Goal: Task Accomplishment & Management: Check status

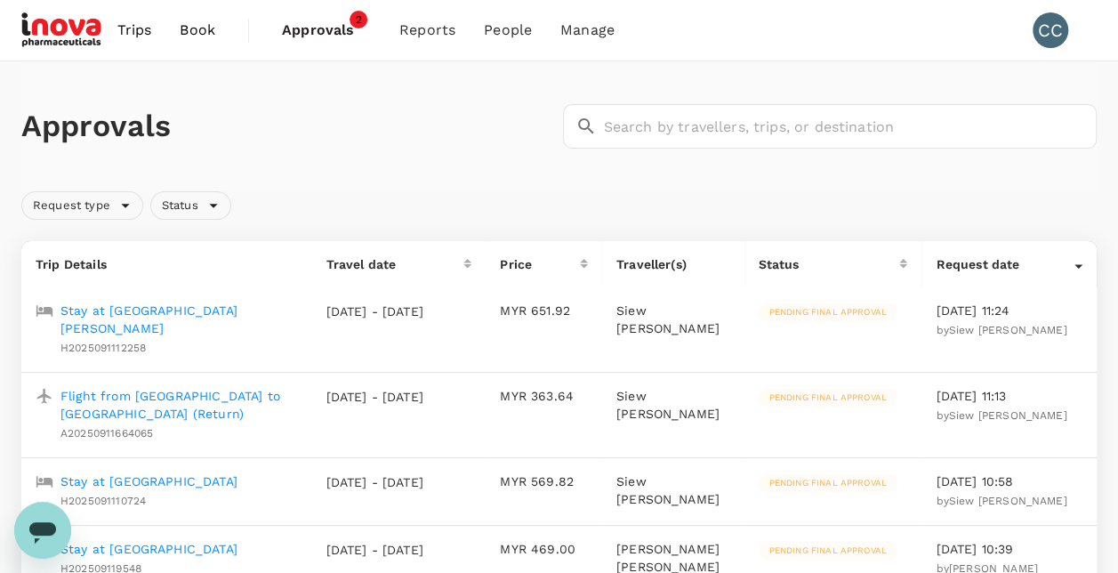
click at [337, 23] on span "Approvals" at bounding box center [326, 30] width 89 height 21
click at [344, 27] on span "Approvals" at bounding box center [326, 30] width 89 height 21
click at [358, 20] on span "2" at bounding box center [359, 20] width 18 height 18
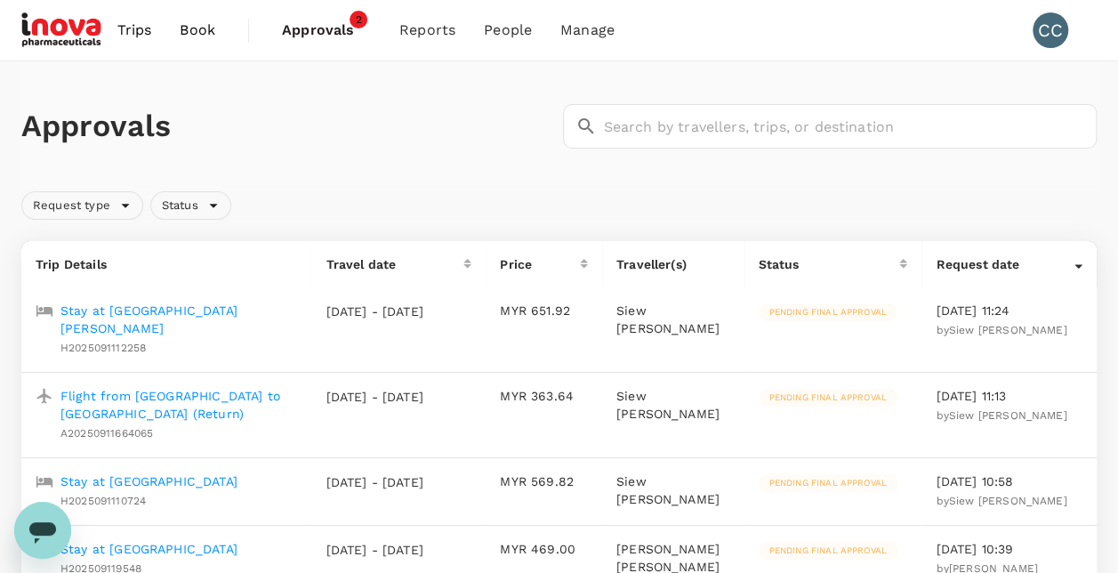
click at [358, 20] on span "2" at bounding box center [359, 20] width 18 height 18
click at [324, 25] on span "Approvals" at bounding box center [326, 30] width 89 height 21
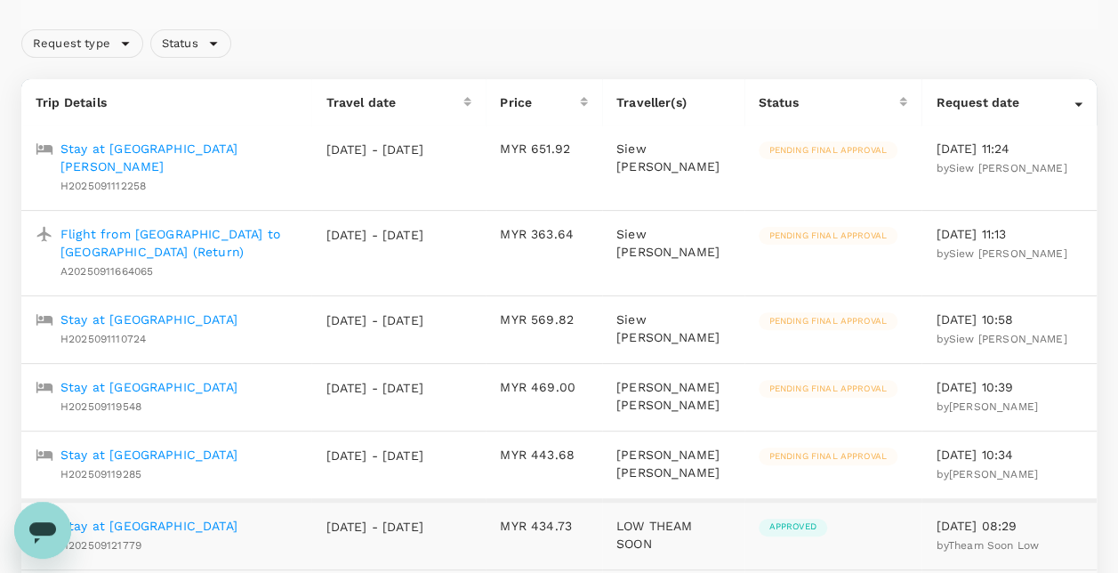
scroll to position [178, 0]
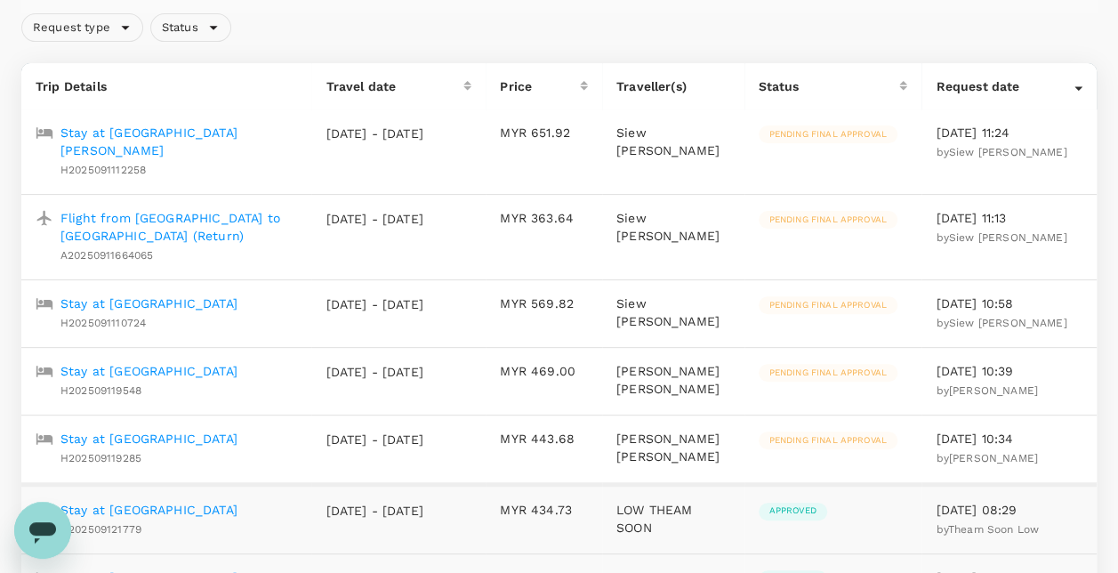
click at [849, 434] on span "Pending final approval" at bounding box center [828, 440] width 139 height 12
click at [103, 430] on p "Stay at [GEOGRAPHIC_DATA]" at bounding box center [149, 439] width 177 height 18
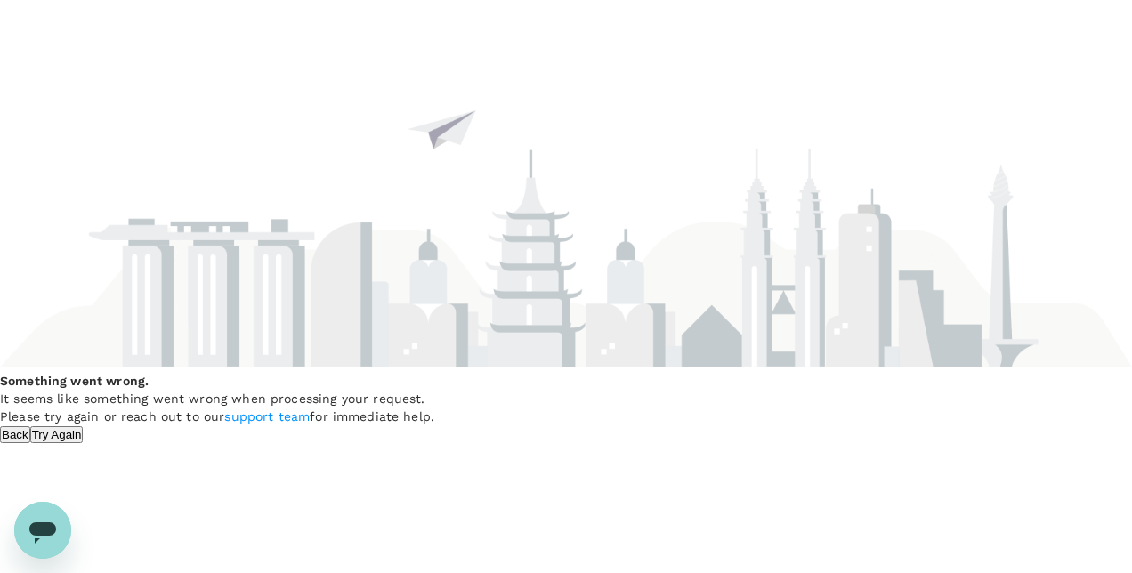
click at [103, 422] on div "Something went wrong. It seems like something went wrong when processing your r…" at bounding box center [566, 221] width 1132 height 443
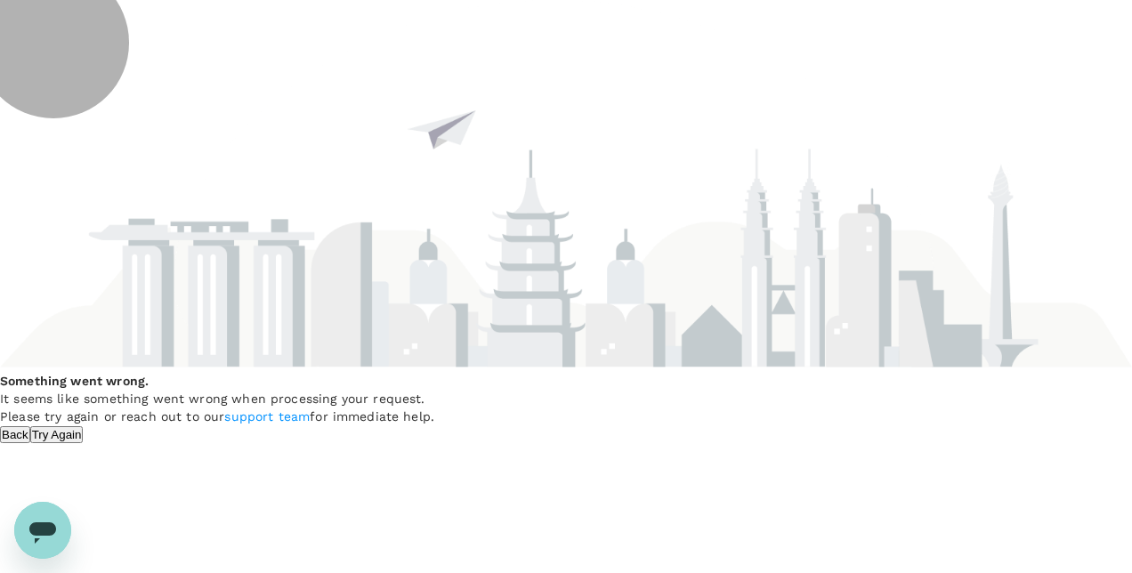
click at [84, 443] on button "Try Again" at bounding box center [56, 434] width 53 height 17
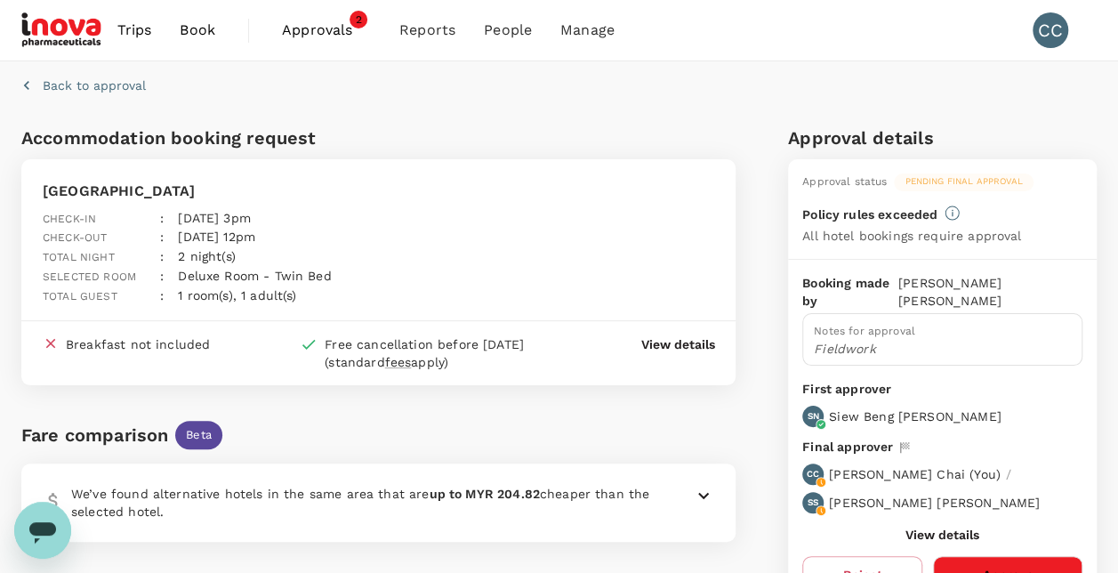
click at [1015, 556] on button "Approve" at bounding box center [1007, 574] width 149 height 37
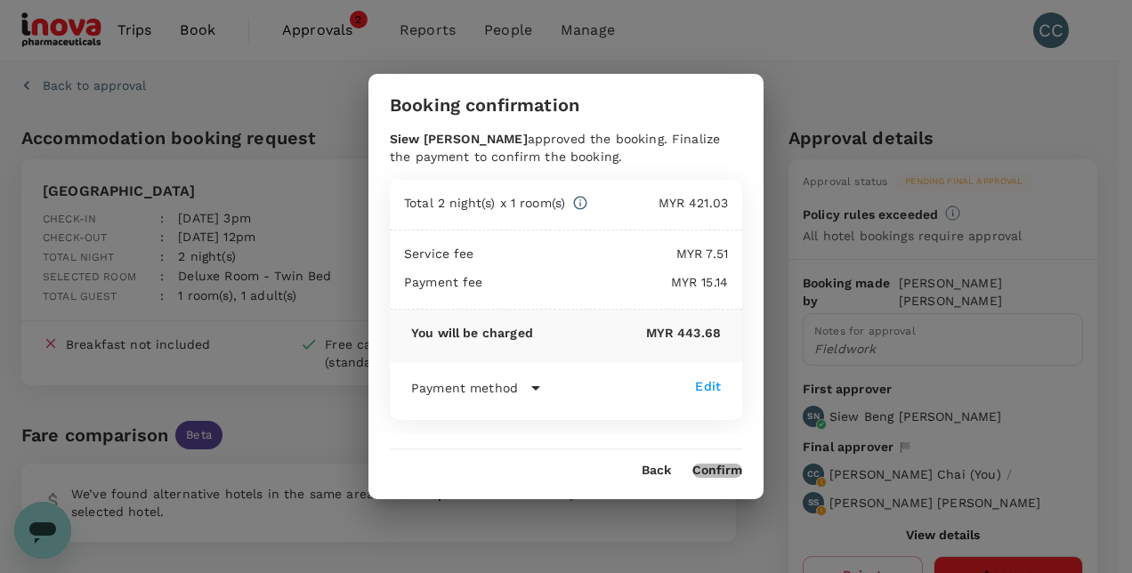
click at [729, 464] on button "Confirm" at bounding box center [717, 471] width 50 height 14
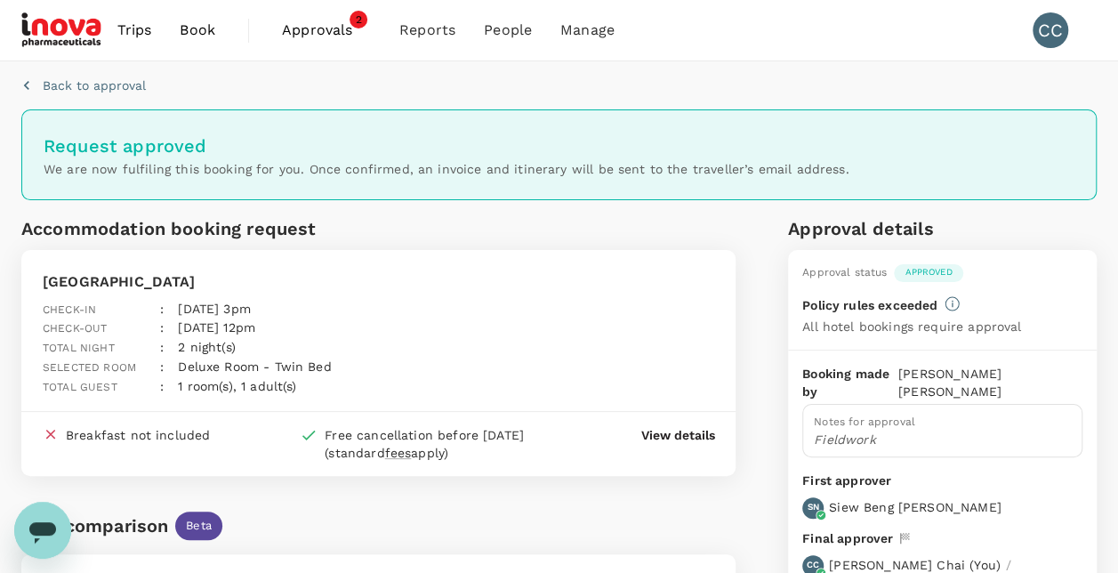
click at [324, 28] on span "Approvals" at bounding box center [326, 30] width 89 height 21
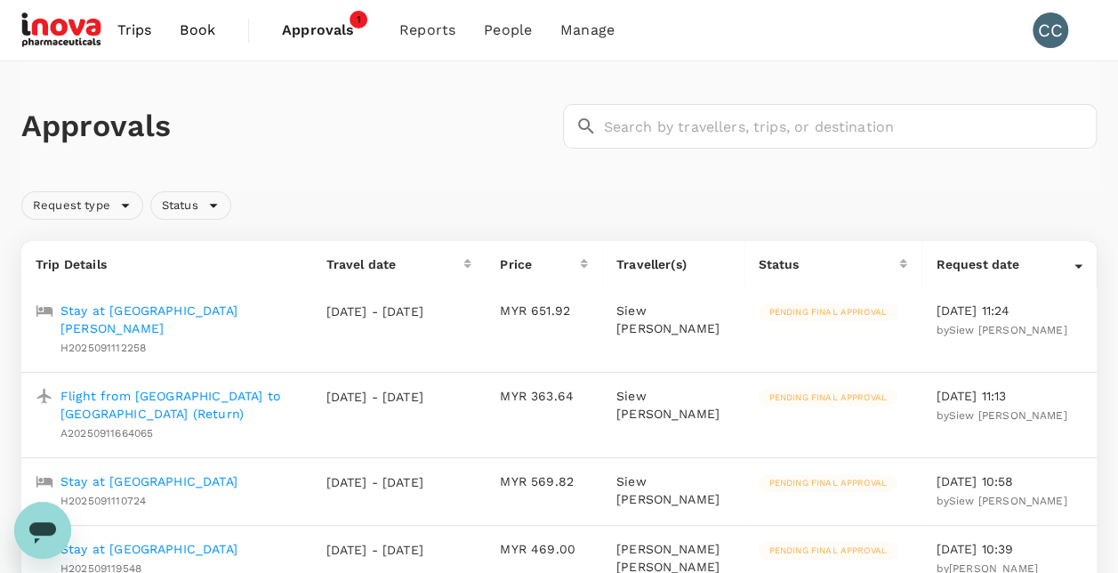
click at [323, 34] on span "Approvals" at bounding box center [326, 30] width 89 height 21
click at [345, 23] on span "Approvals" at bounding box center [326, 30] width 89 height 21
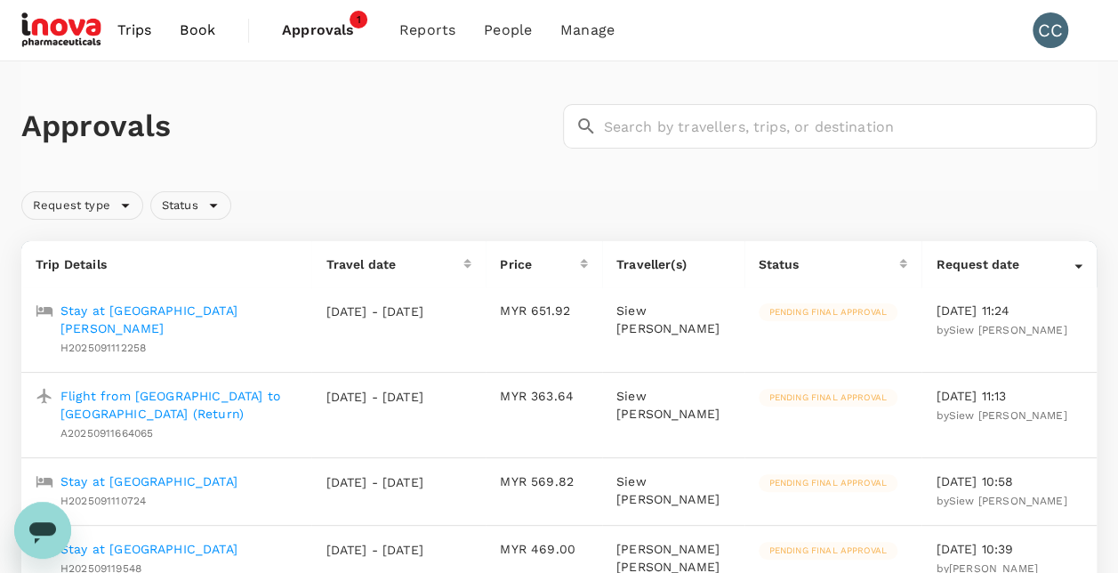
click at [321, 30] on span "Approvals" at bounding box center [326, 30] width 89 height 21
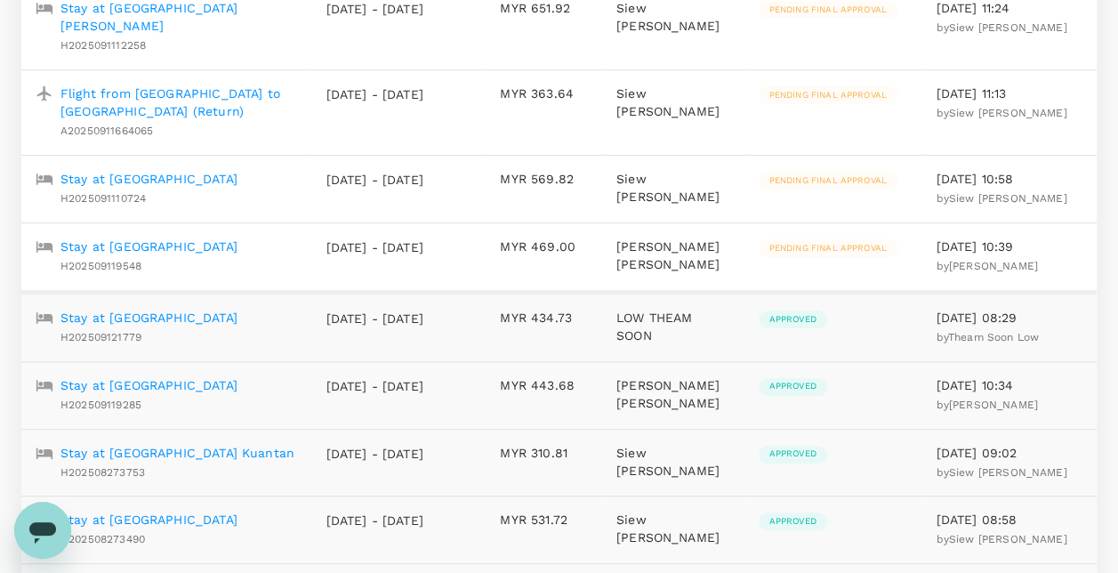
scroll to position [300, 0]
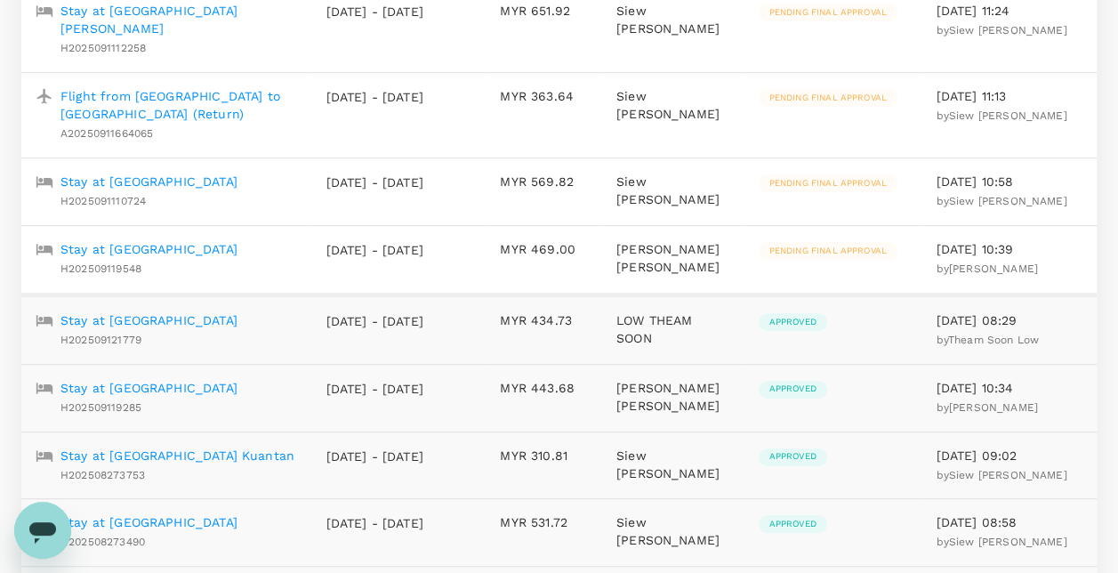
click at [123, 173] on p "Stay at [GEOGRAPHIC_DATA]" at bounding box center [149, 182] width 177 height 18
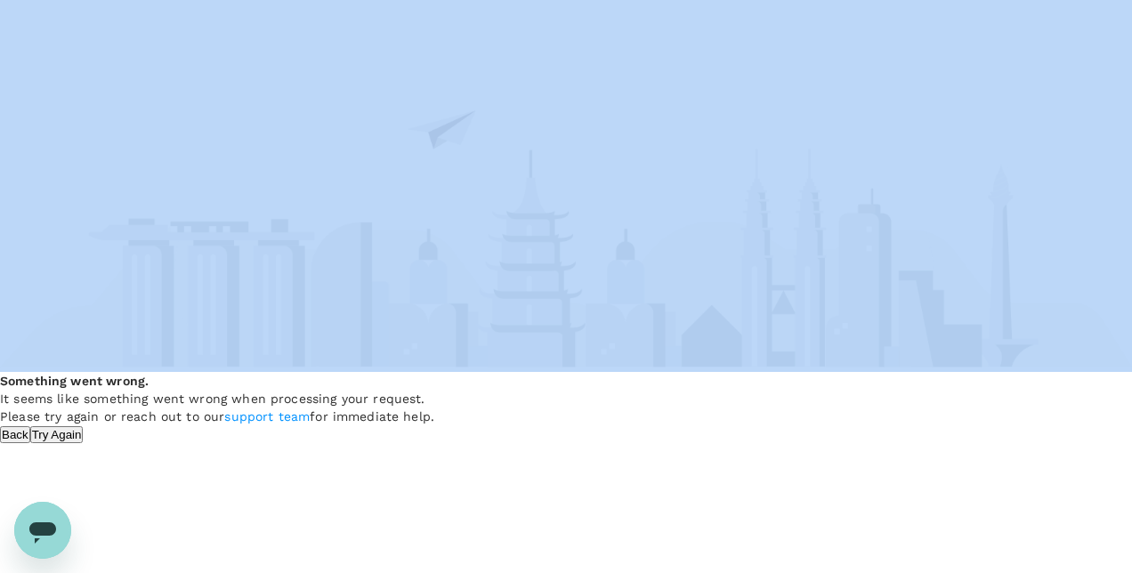
click at [123, 160] on div "Something went wrong. It seems like something went wrong when processing your r…" at bounding box center [566, 221] width 1132 height 443
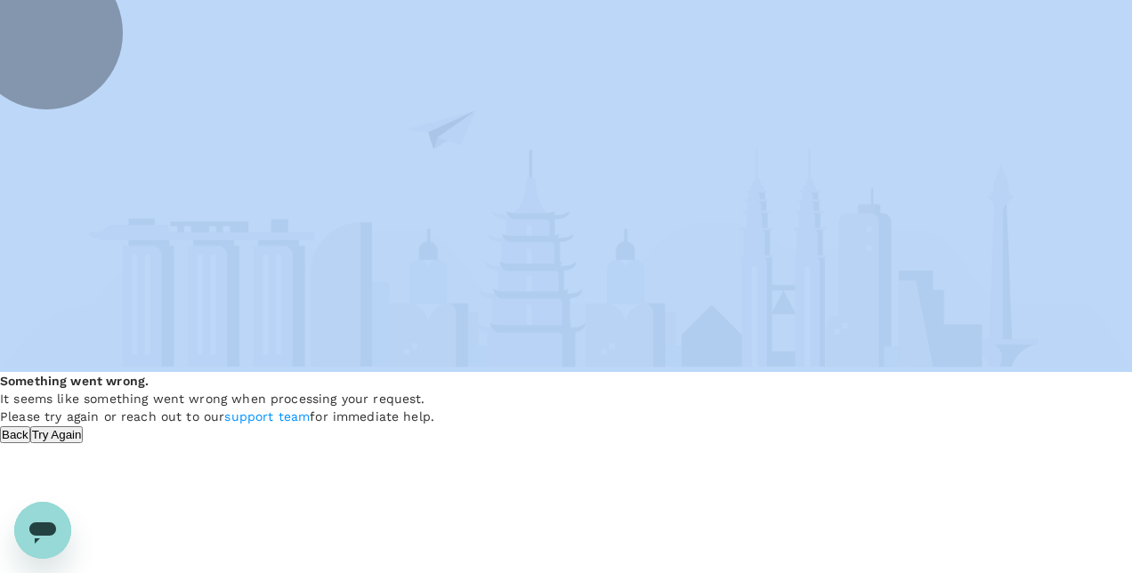
click at [84, 443] on button "Try Again" at bounding box center [56, 434] width 53 height 17
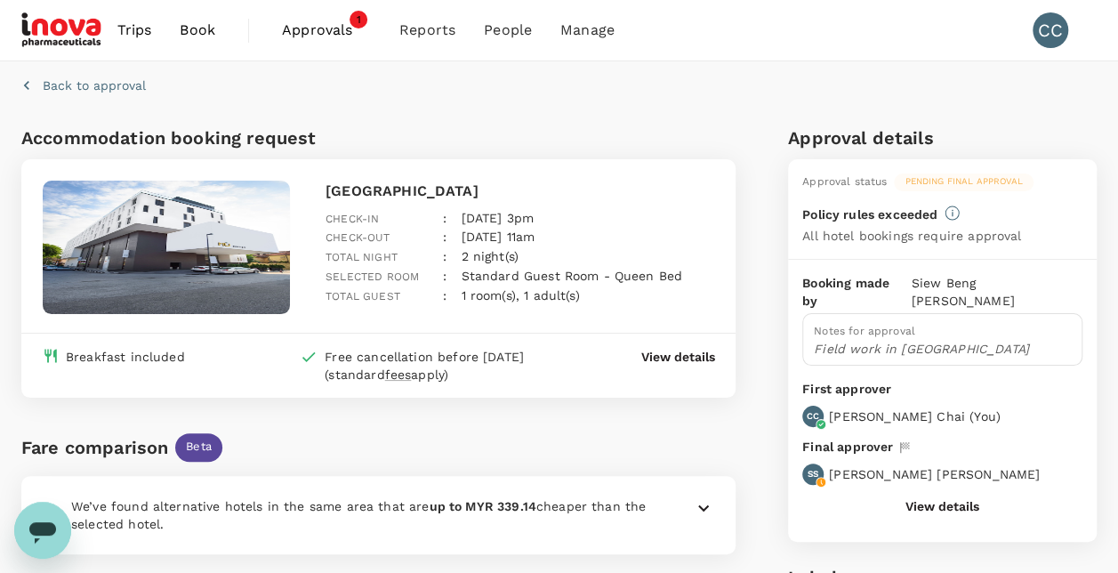
click at [329, 29] on span "Approvals" at bounding box center [326, 30] width 89 height 21
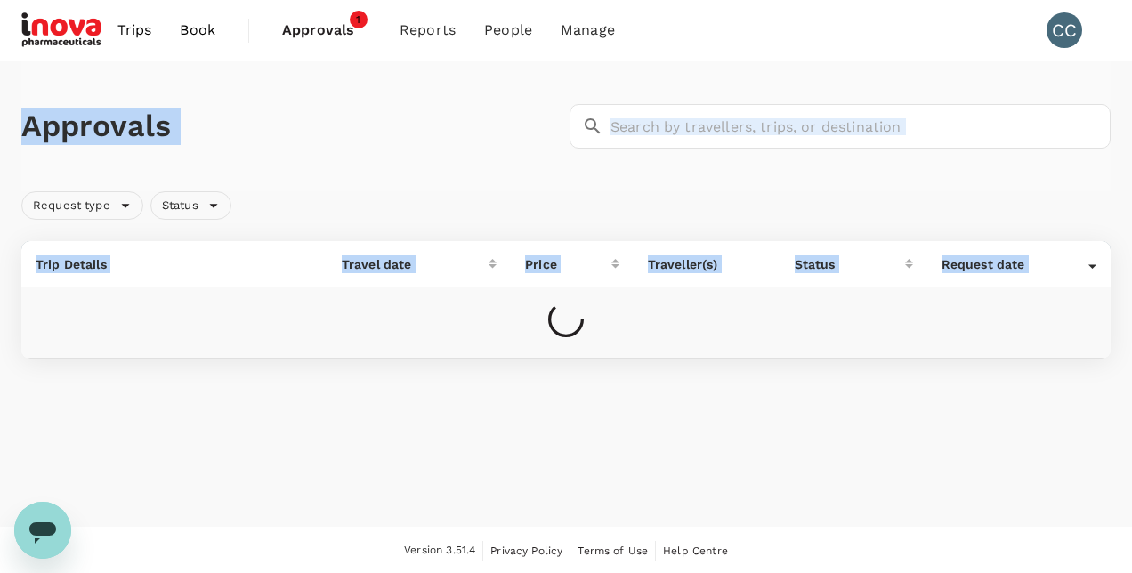
click at [329, 29] on span "Approvals" at bounding box center [326, 30] width 89 height 21
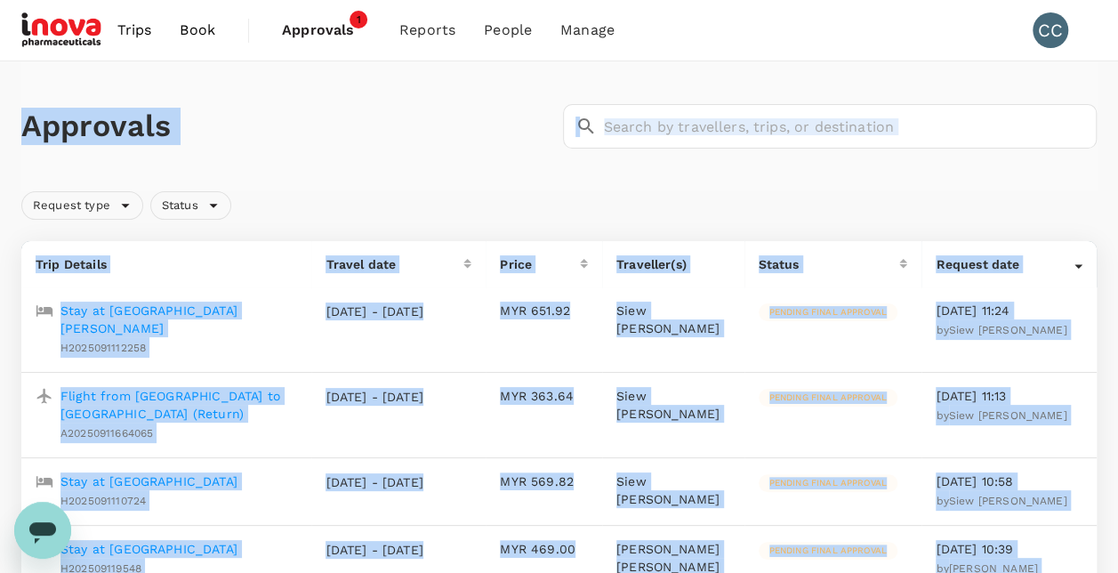
click at [944, 163] on div "Approvals ​ ​" at bounding box center [559, 126] width 1076 height 130
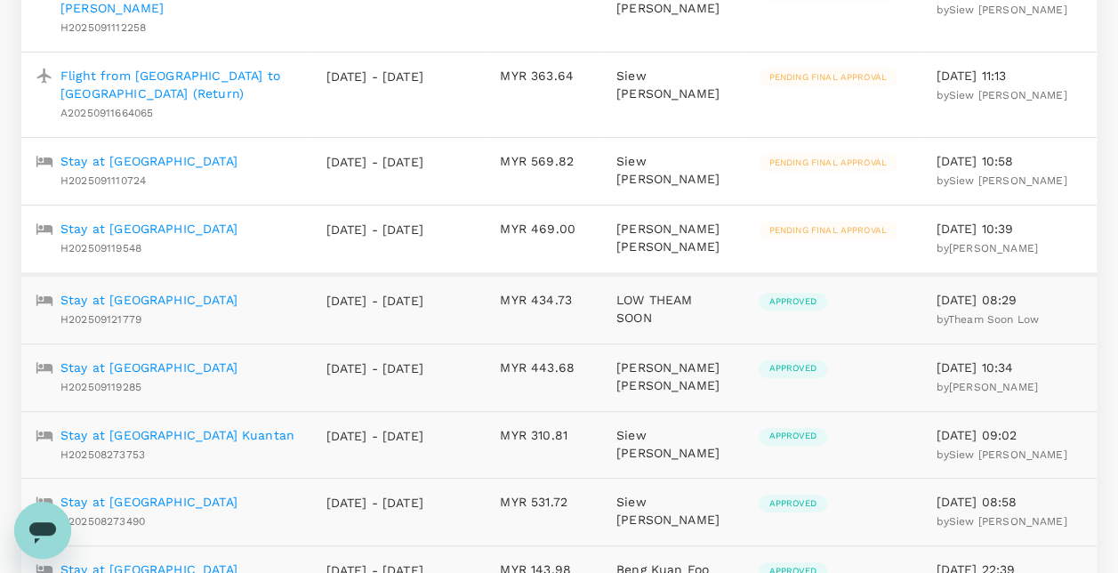
scroll to position [303, 0]
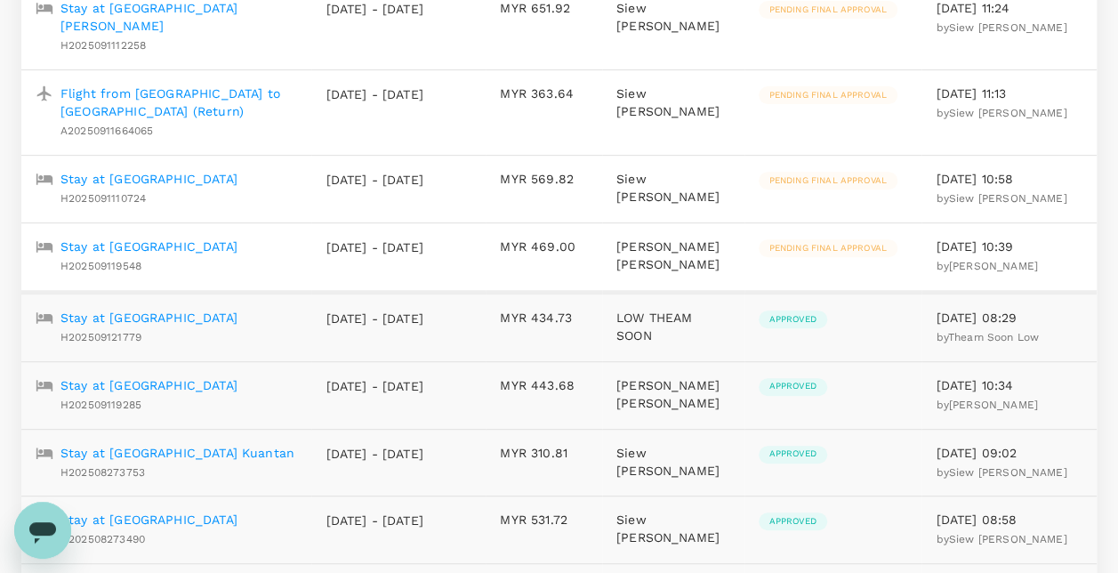
click at [215, 85] on p "Flight from [GEOGRAPHIC_DATA] to [GEOGRAPHIC_DATA] (Return)" at bounding box center [179, 103] width 237 height 36
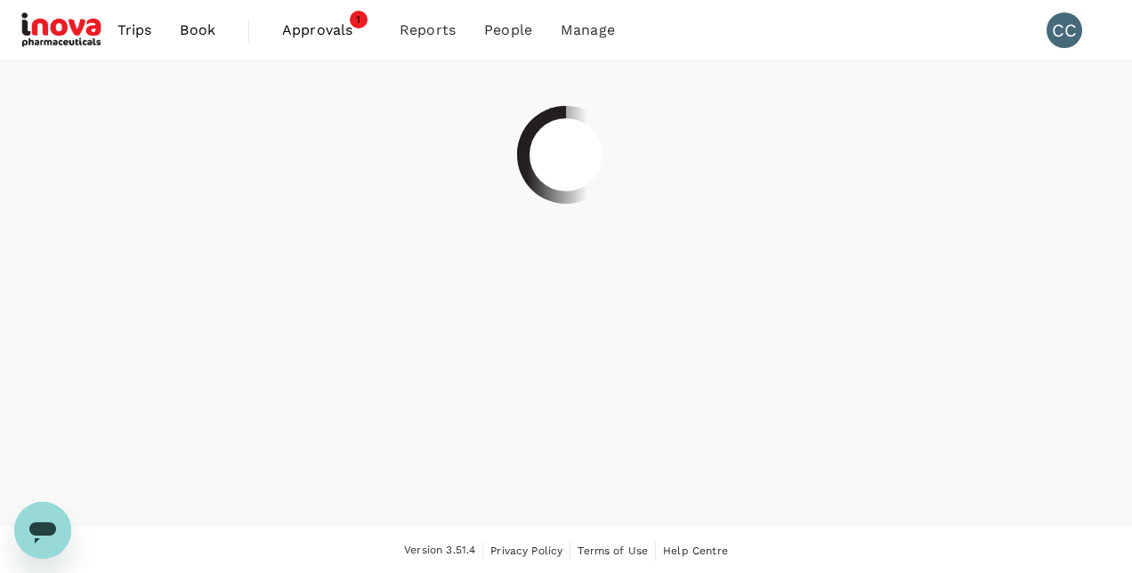
click at [215, 78] on div at bounding box center [565, 154] width 1089 height 187
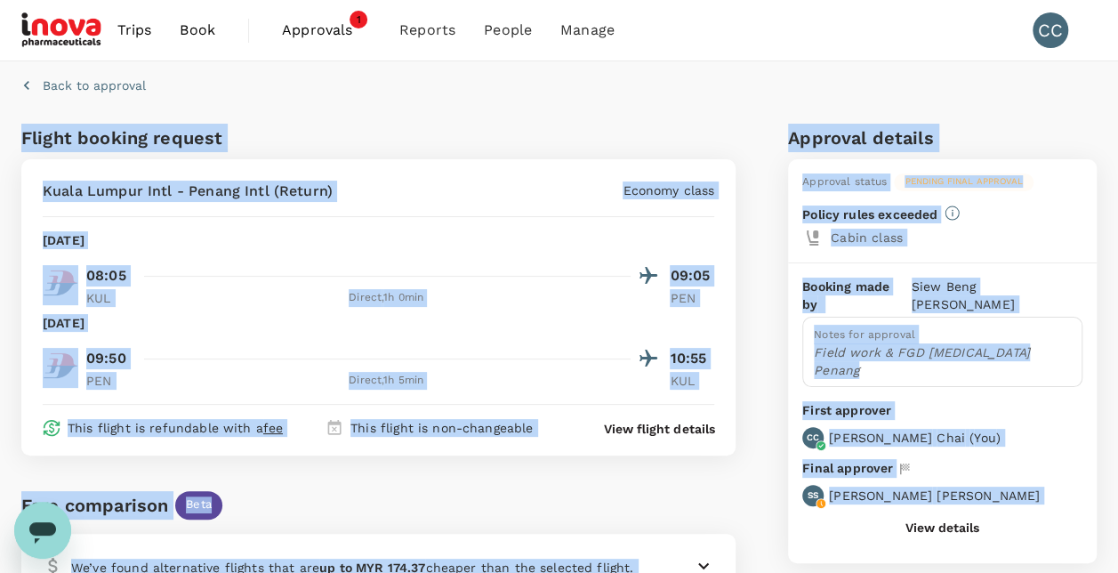
click at [1093, 238] on div "Approval status Pending final approval Policy rules exceeded Cabin class" at bounding box center [942, 210] width 309 height 103
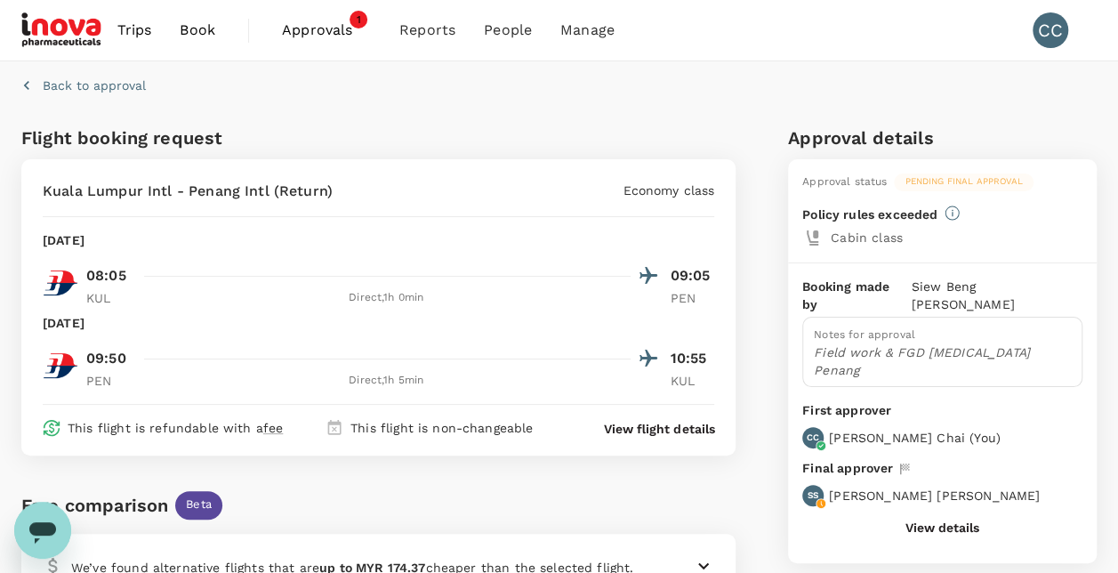
click at [344, 32] on span "Approvals" at bounding box center [326, 30] width 89 height 21
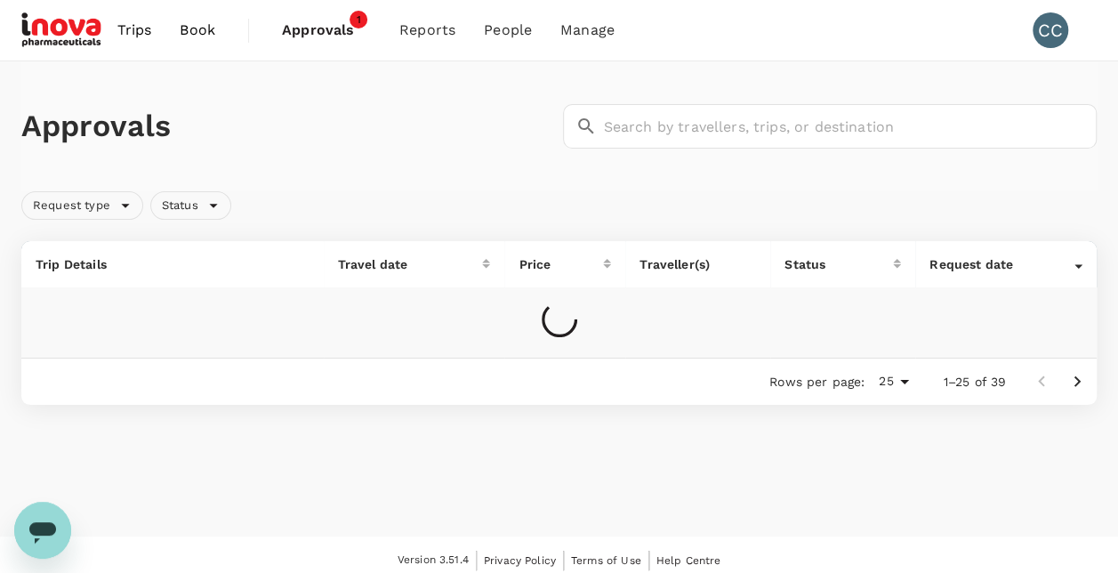
click at [344, 32] on span "Approvals" at bounding box center [326, 30] width 89 height 21
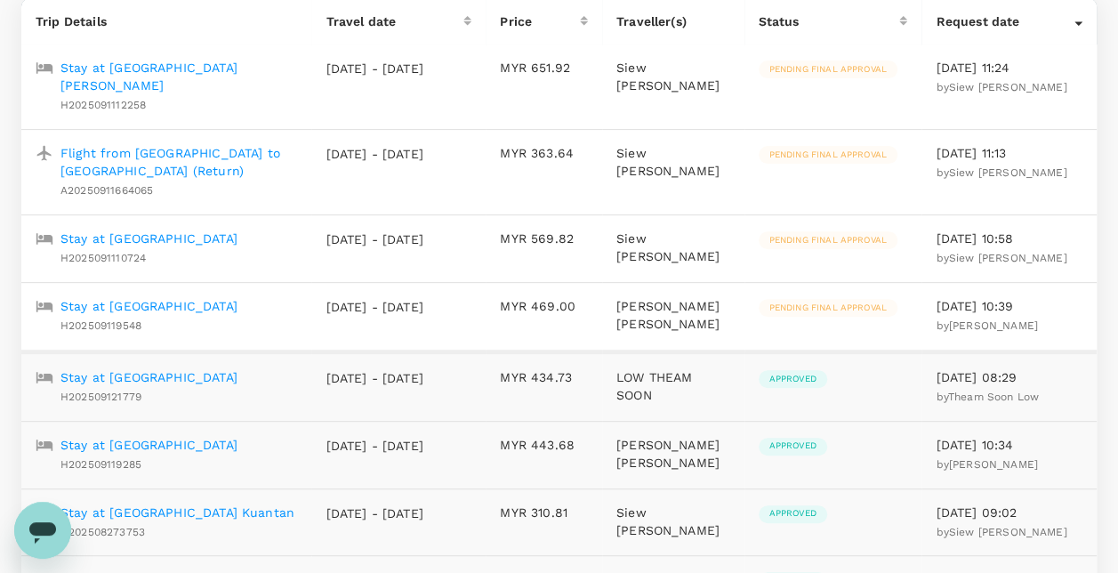
scroll to position [228, 0]
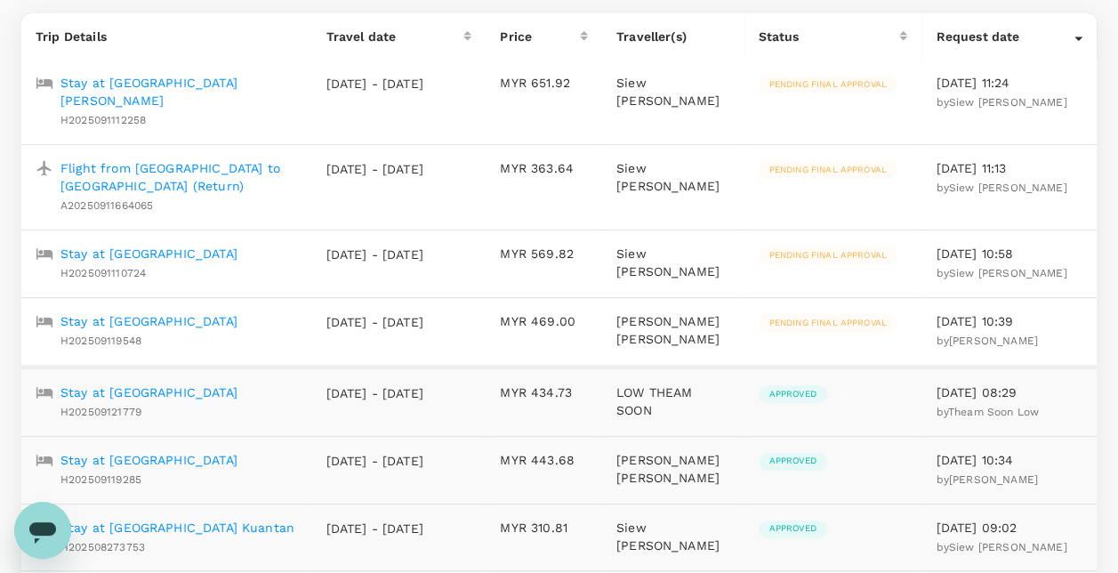
click at [256, 159] on p "Flight from [GEOGRAPHIC_DATA] to [GEOGRAPHIC_DATA] (Return)" at bounding box center [179, 177] width 237 height 36
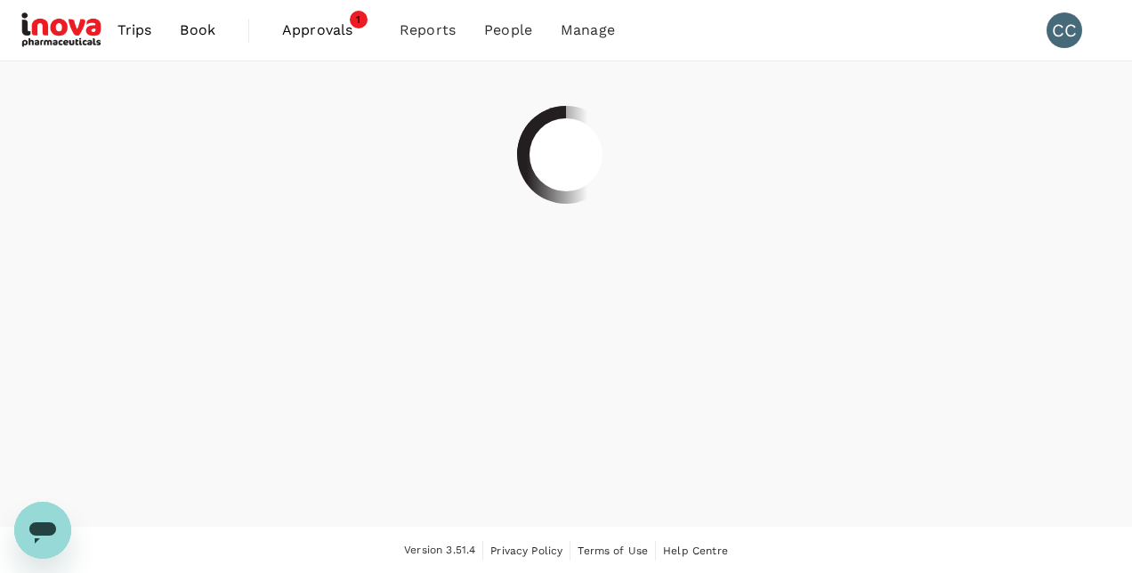
click at [256, 146] on div at bounding box center [565, 154] width 1089 height 187
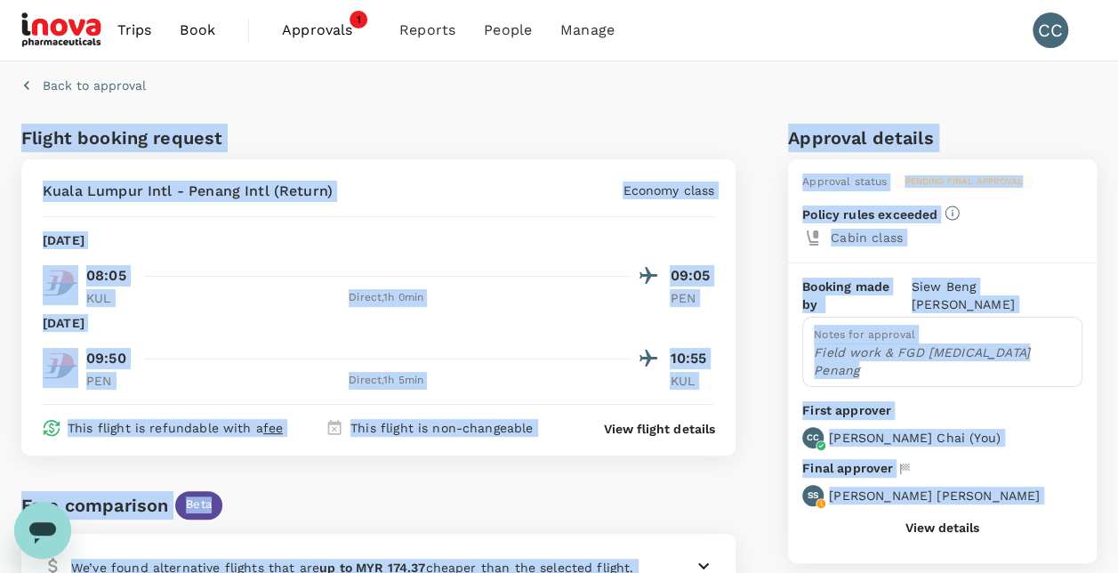
click at [1041, 343] on div "Notes for approval Field work & FGD Contrave Penang" at bounding box center [943, 352] width 280 height 71
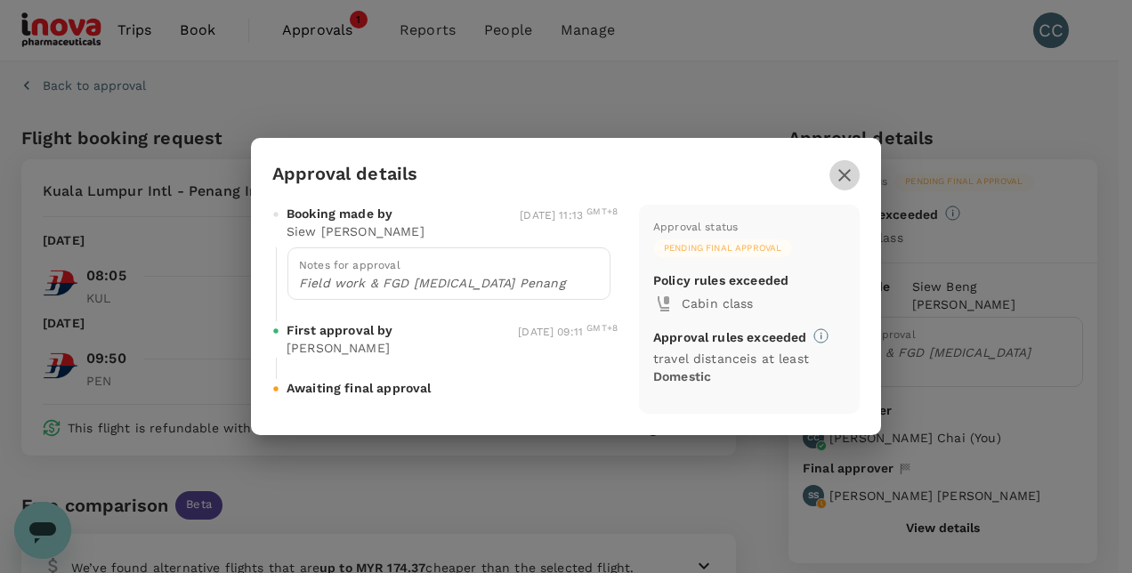
click at [847, 183] on icon "button" at bounding box center [844, 175] width 21 height 21
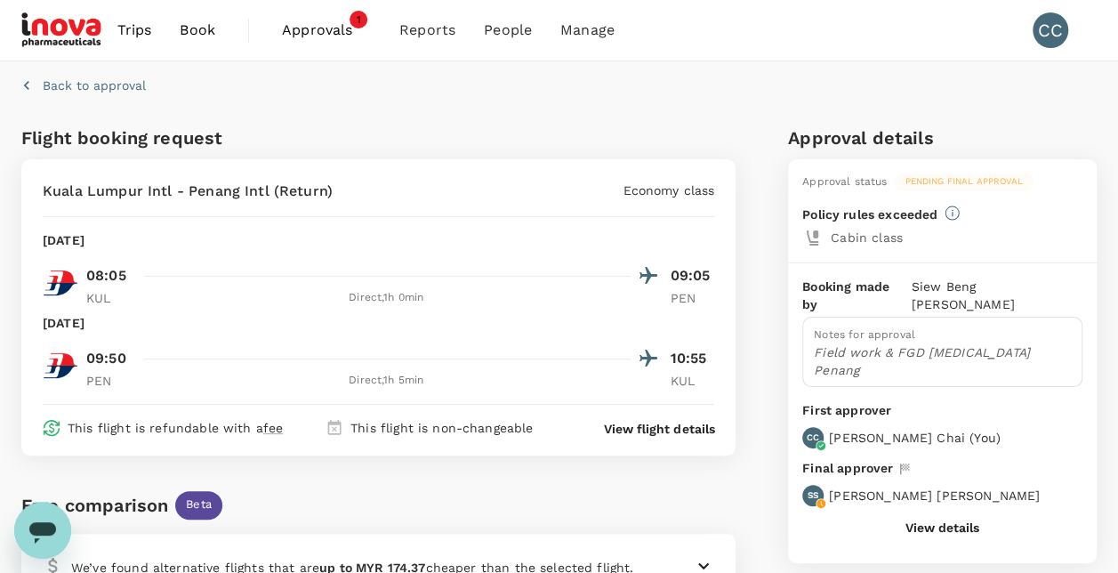
click at [359, 27] on span "1" at bounding box center [359, 20] width 18 height 18
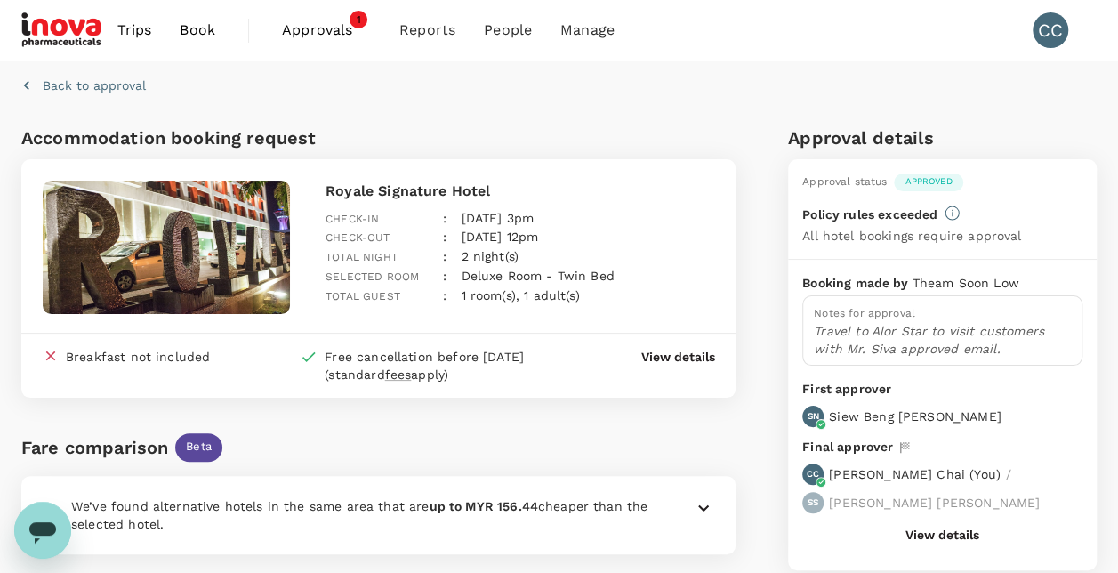
click at [326, 35] on span "Approvals" at bounding box center [326, 30] width 89 height 21
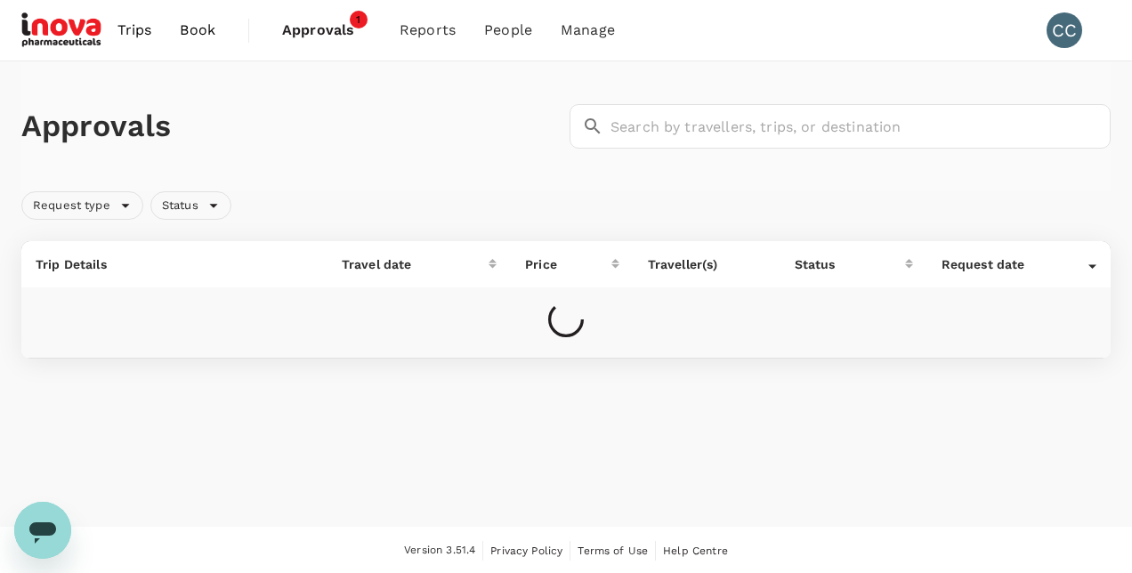
click at [326, 35] on span "Approvals" at bounding box center [326, 30] width 89 height 21
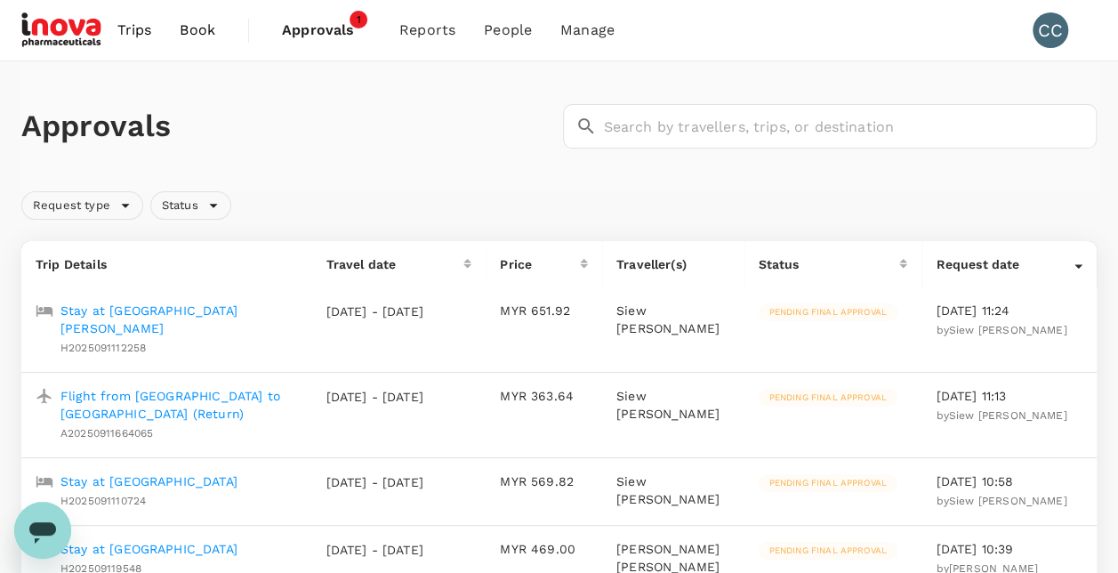
click at [311, 24] on span "Approvals" at bounding box center [326, 30] width 89 height 21
click at [342, 23] on span "Approvals" at bounding box center [326, 30] width 89 height 21
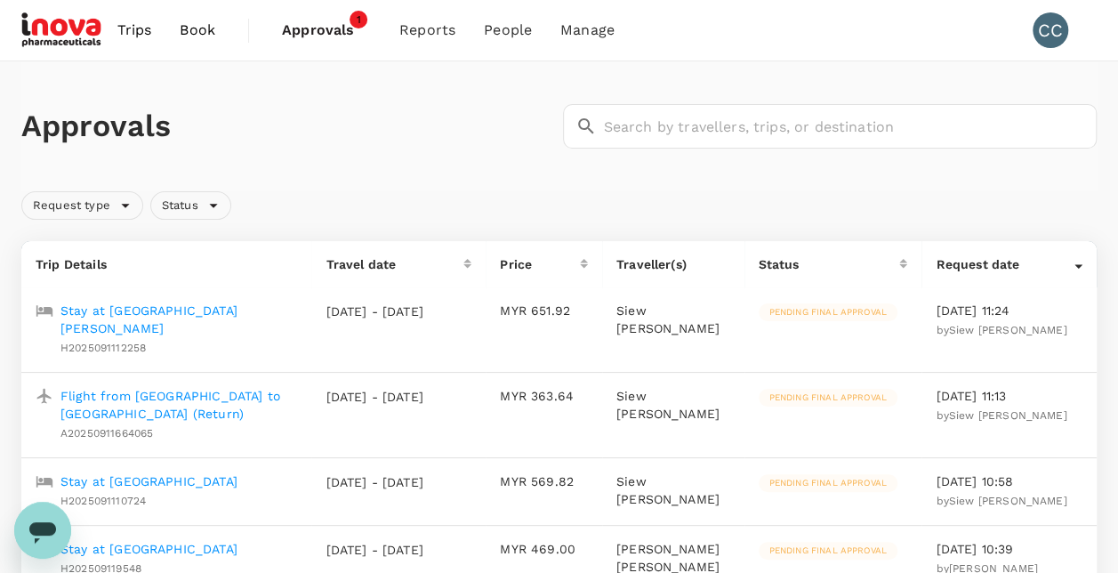
click at [342, 23] on span "Approvals" at bounding box center [326, 30] width 89 height 21
click at [350, 21] on span "1" at bounding box center [359, 20] width 18 height 18
click at [349, 33] on span "Approvals" at bounding box center [326, 30] width 89 height 21
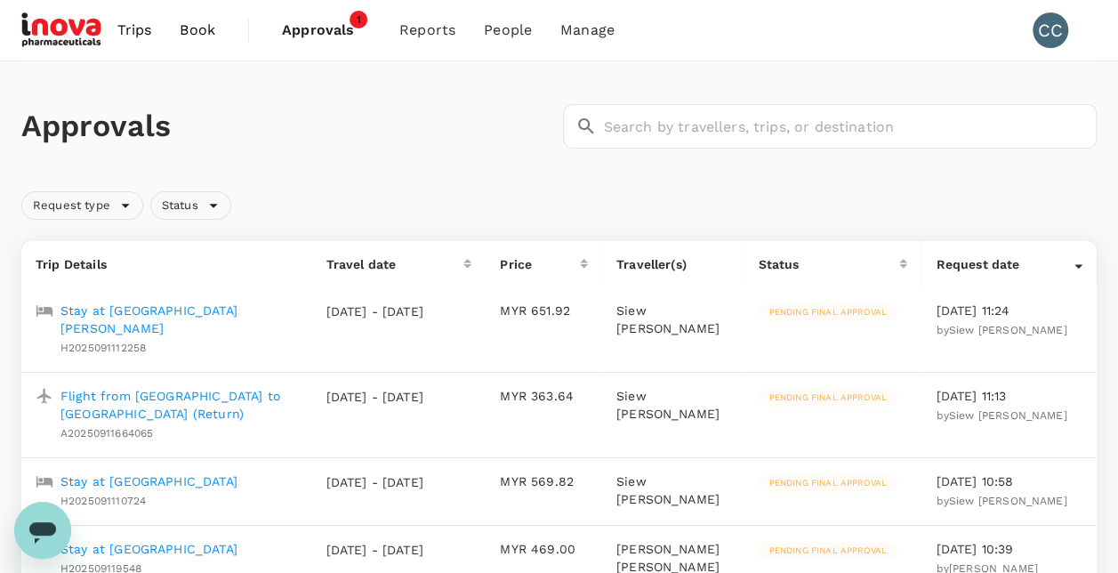
click at [349, 33] on span "Approvals" at bounding box center [326, 30] width 89 height 21
drag, startPoint x: 349, startPoint y: 33, endPoint x: 530, endPoint y: -84, distance: 215.7
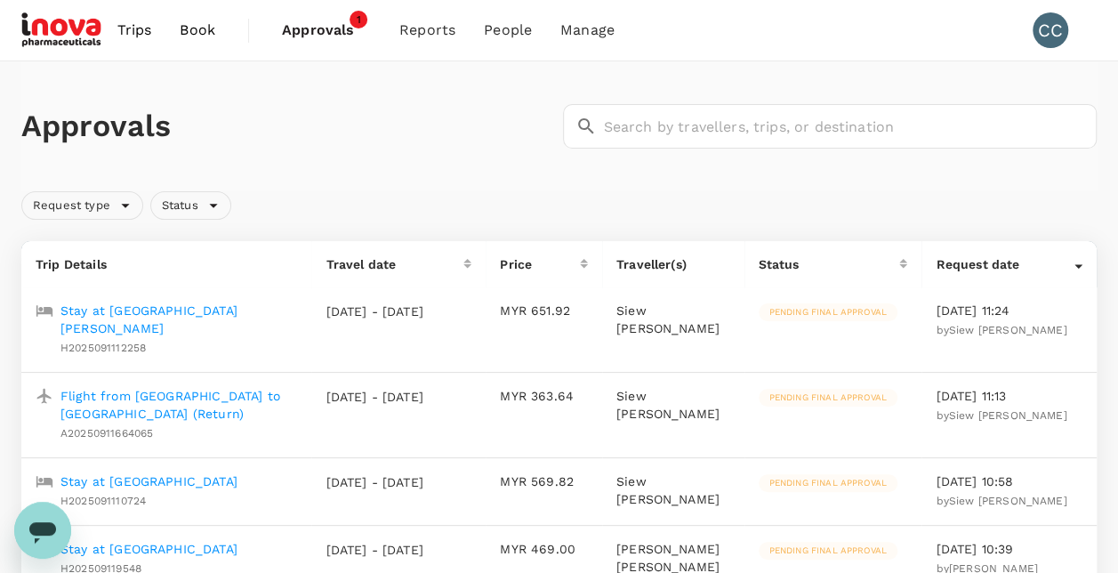
click at [347, 26] on span "Approvals" at bounding box center [326, 30] width 89 height 21
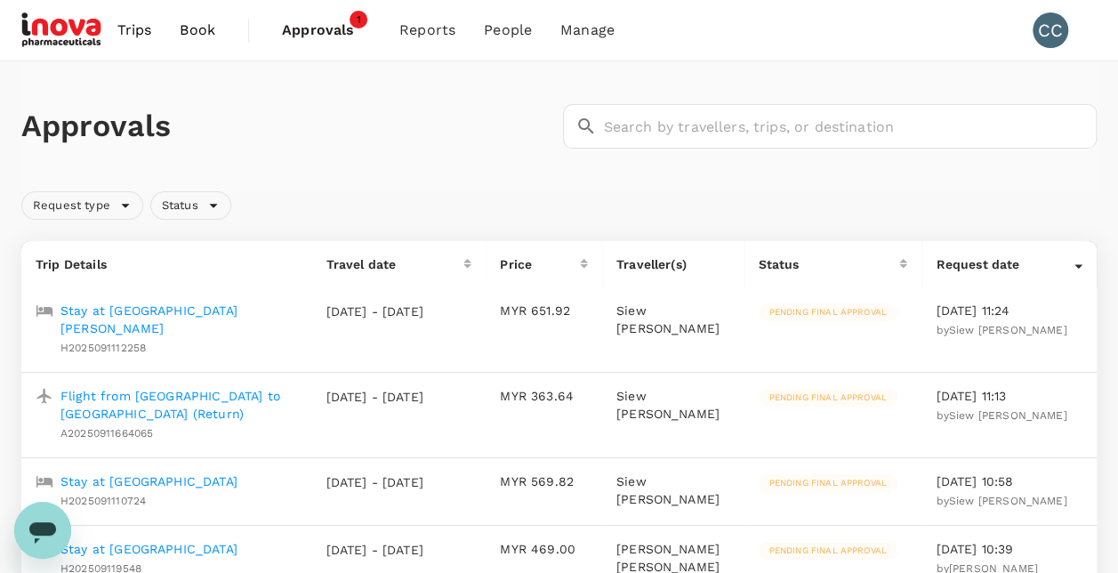
click at [347, 26] on span "Approvals" at bounding box center [326, 30] width 89 height 21
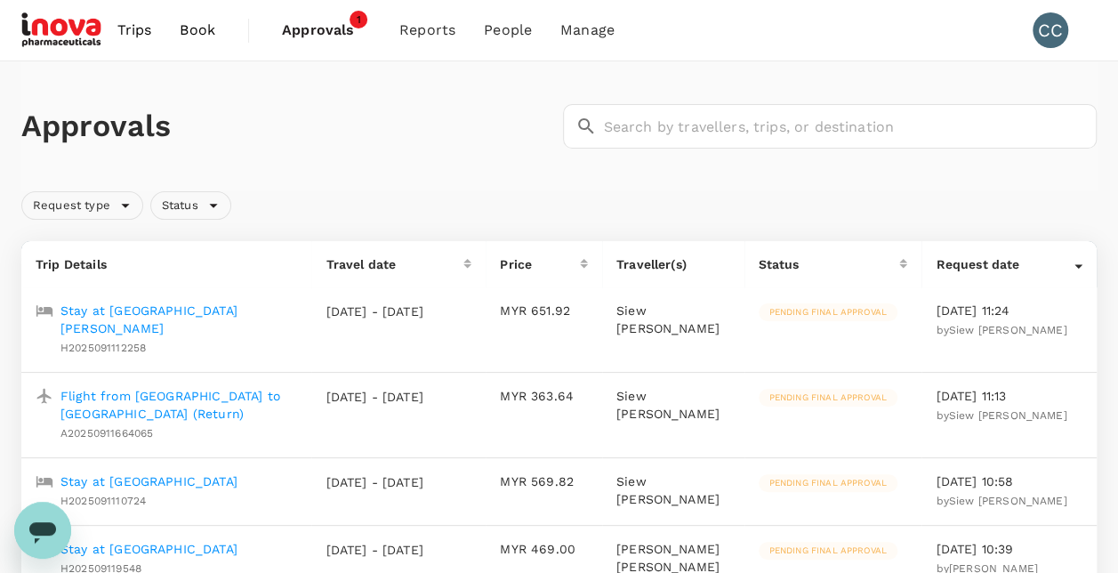
click at [347, 26] on span "Approvals" at bounding box center [326, 30] width 89 height 21
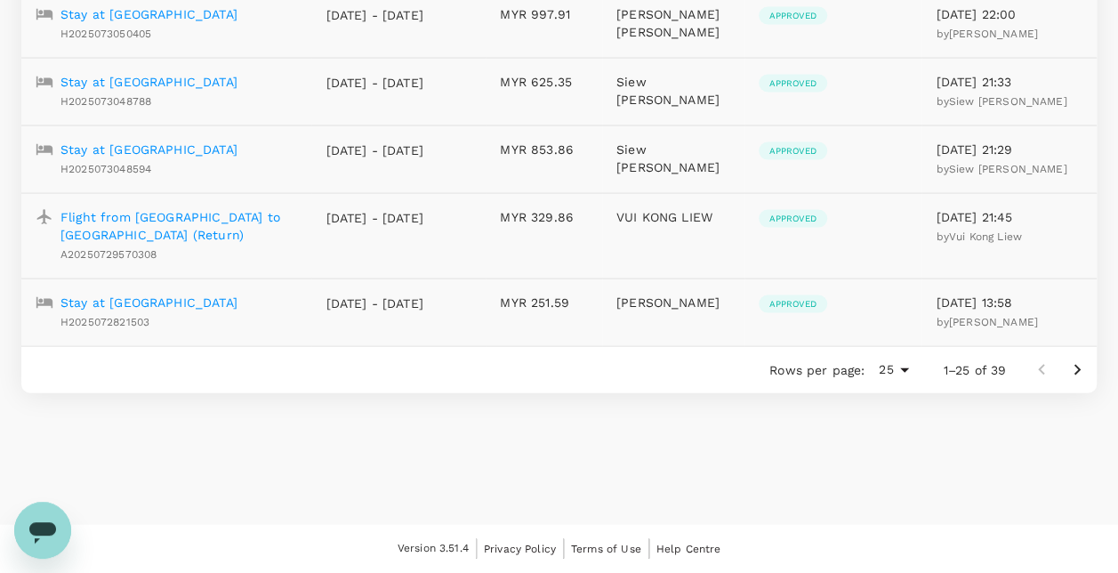
scroll to position [1747, 0]
click at [1077, 374] on icon "Go to next page" at bounding box center [1078, 370] width 6 height 11
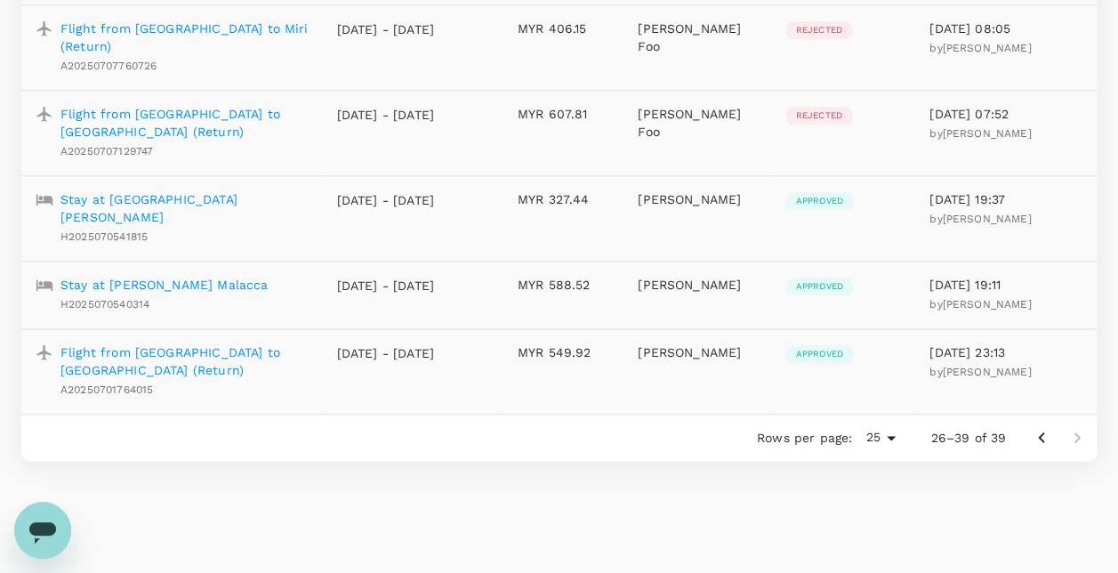
scroll to position [933, 0]
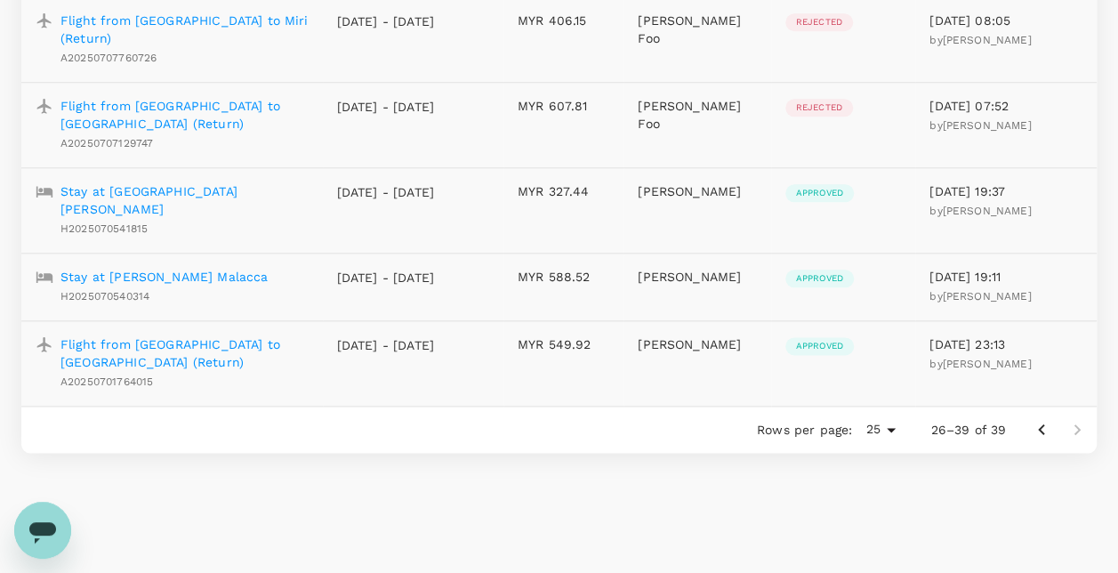
click at [1037, 419] on icon "Go to previous page" at bounding box center [1041, 429] width 21 height 21
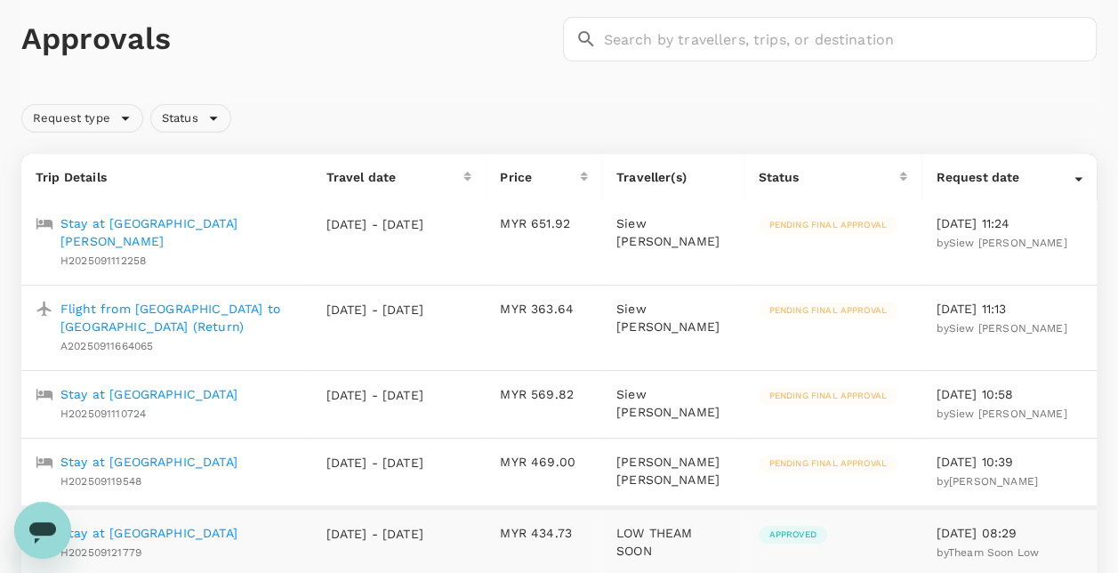
scroll to position [0, 0]
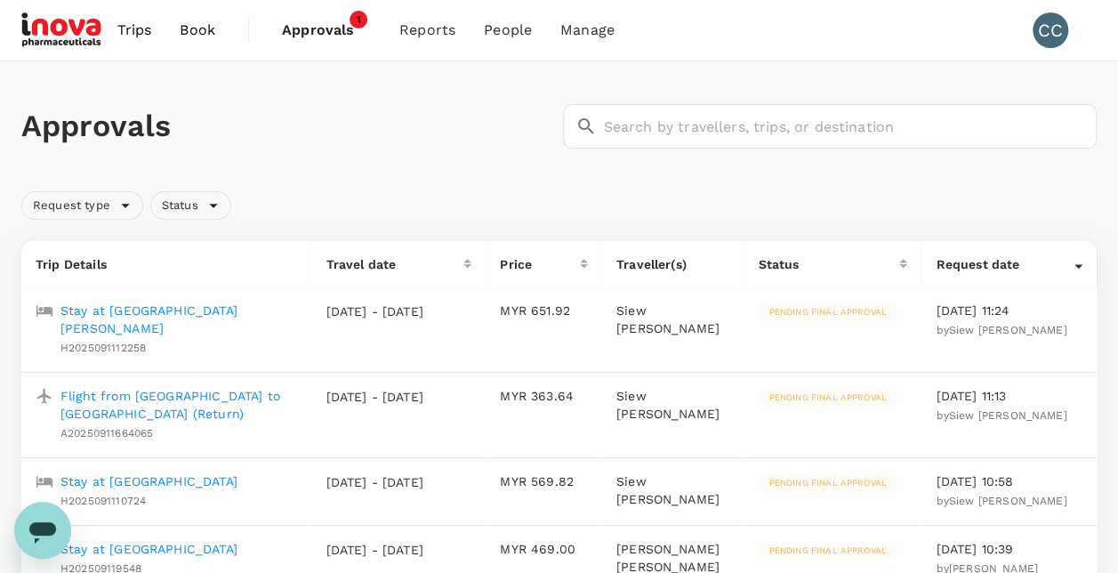
click at [330, 23] on span "Approvals" at bounding box center [326, 30] width 89 height 21
click at [339, 32] on span "Approvals" at bounding box center [326, 30] width 89 height 21
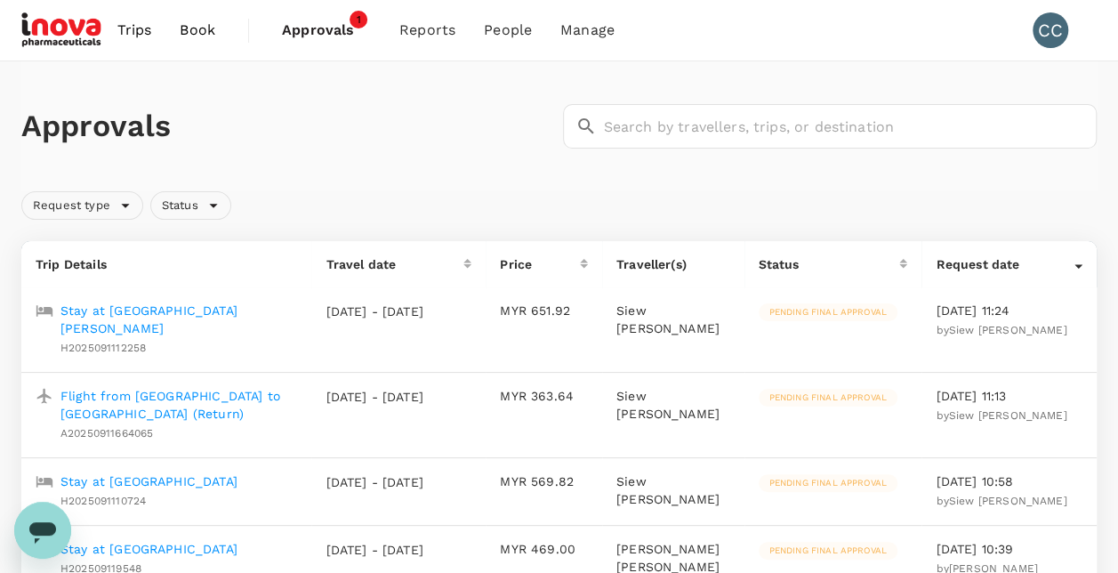
click at [339, 32] on span "Approvals" at bounding box center [326, 30] width 89 height 21
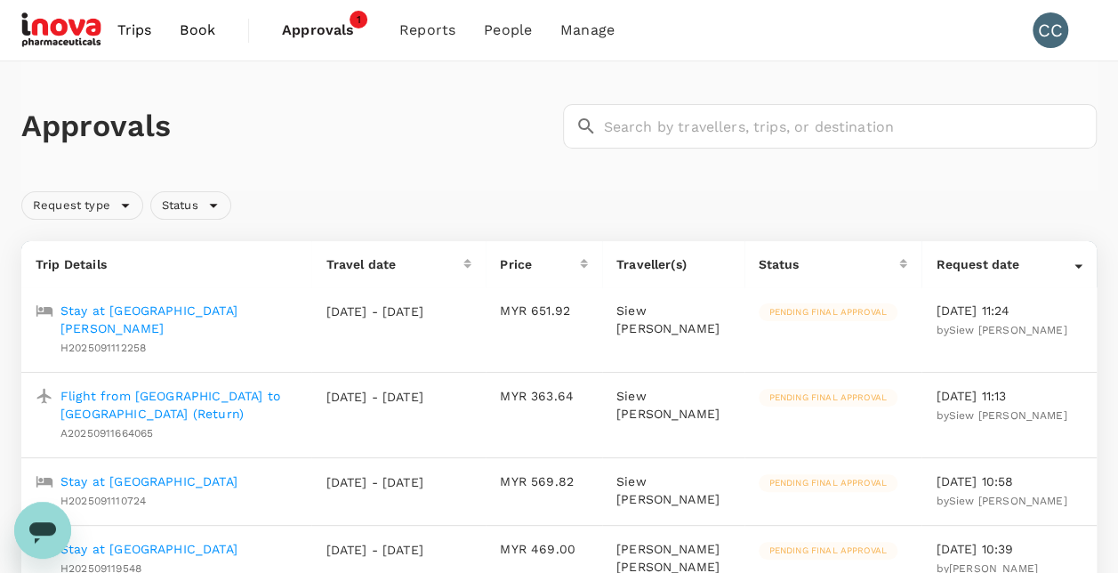
click at [339, 32] on span "Approvals" at bounding box center [326, 30] width 89 height 21
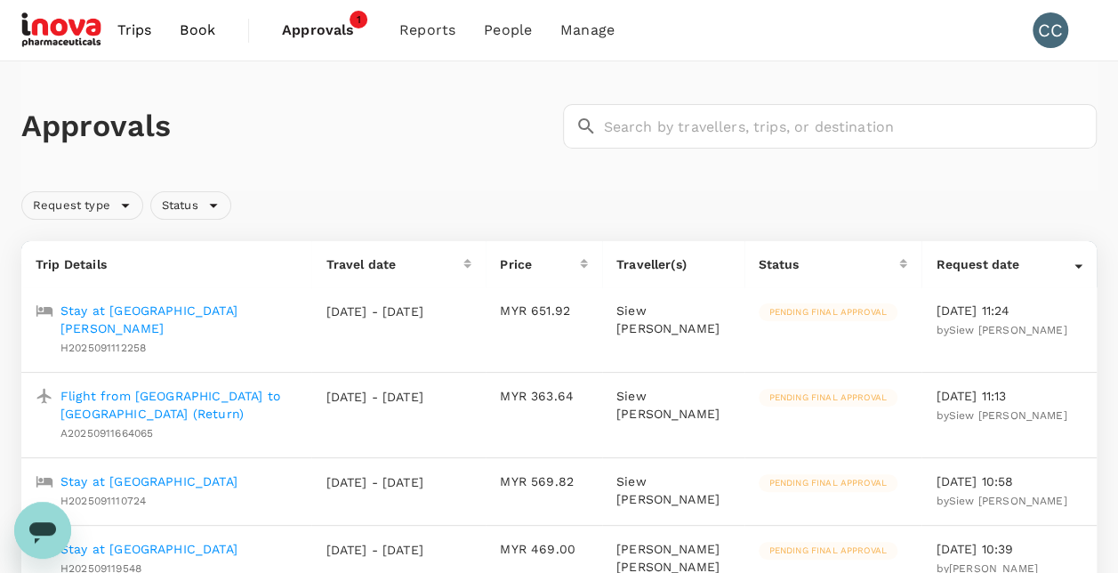
click at [339, 32] on span "Approvals" at bounding box center [326, 30] width 89 height 21
drag, startPoint x: 339, startPoint y: 32, endPoint x: 365, endPoint y: 20, distance: 28.7
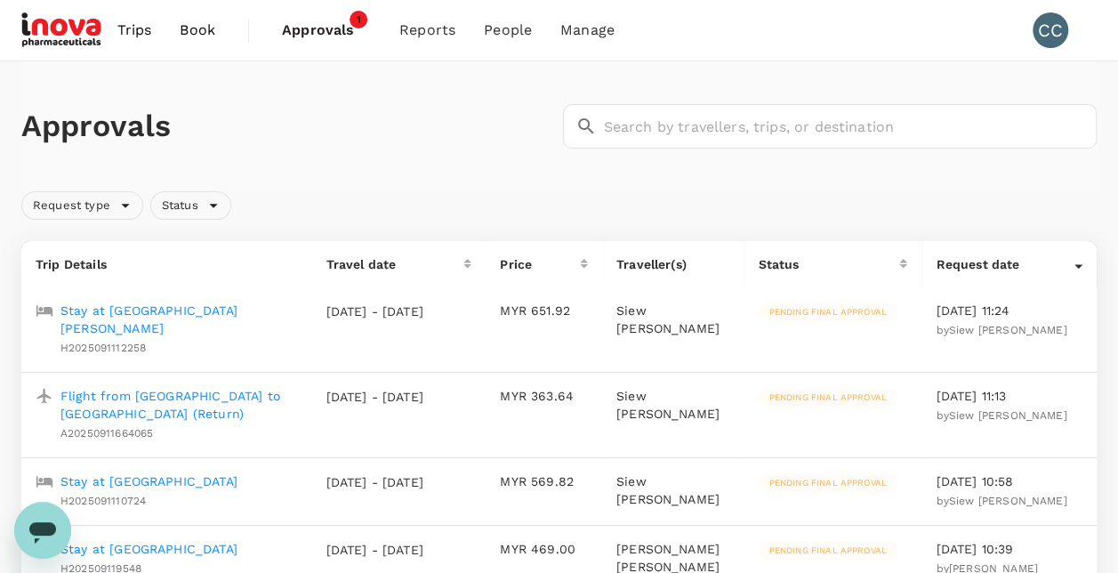
click at [365, 20] on span "Approvals 1" at bounding box center [326, 30] width 89 height 28
click at [365, 20] on span "1" at bounding box center [359, 20] width 18 height 18
click at [132, 315] on p "Stay at [GEOGRAPHIC_DATA][PERSON_NAME]" at bounding box center [179, 320] width 237 height 36
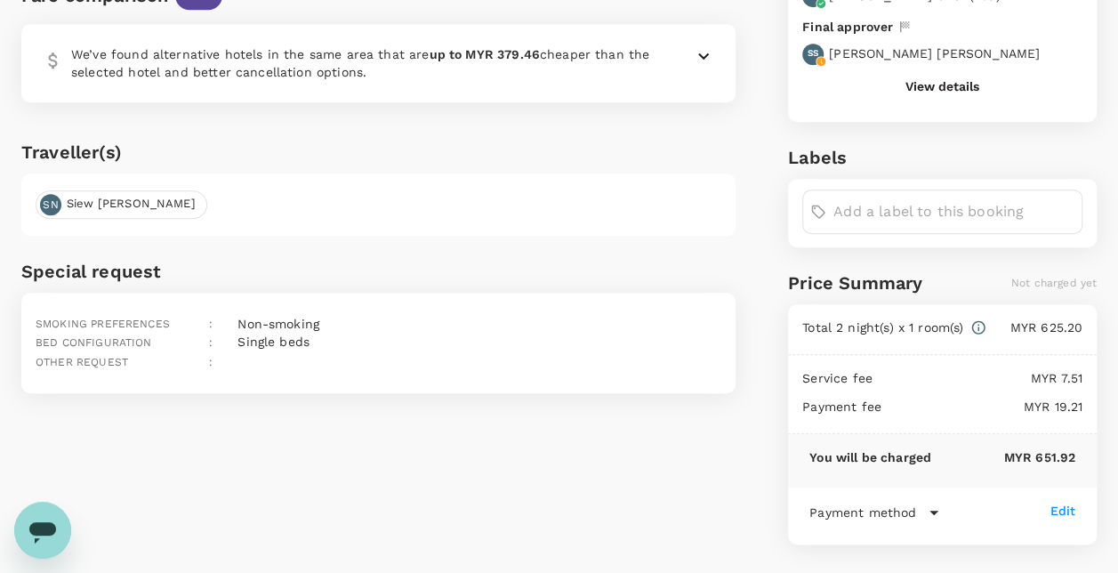
scroll to position [446, 0]
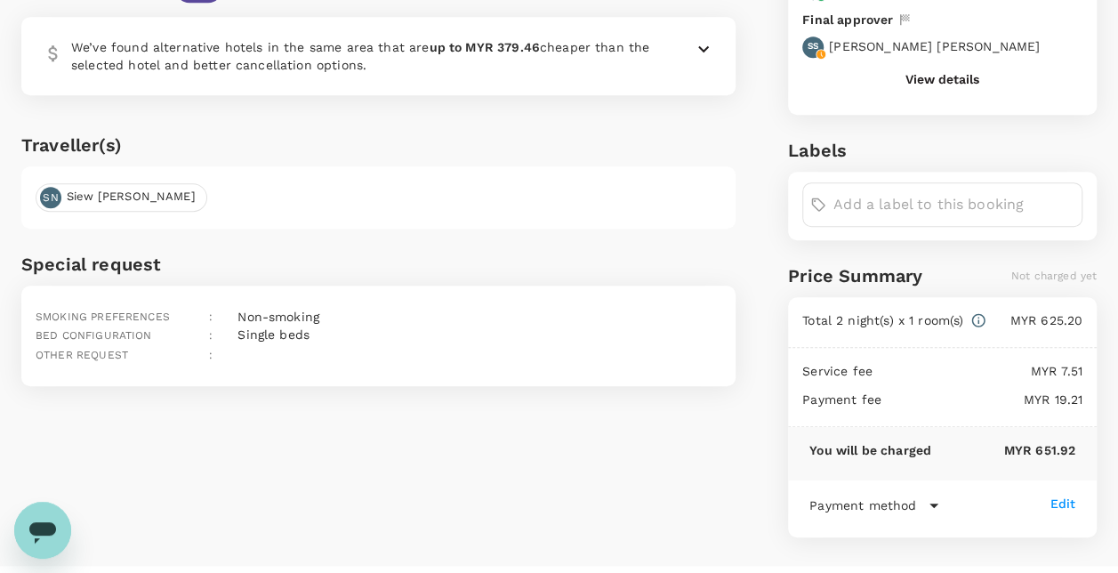
click at [1069, 495] on div "Edit" at bounding box center [1063, 504] width 26 height 18
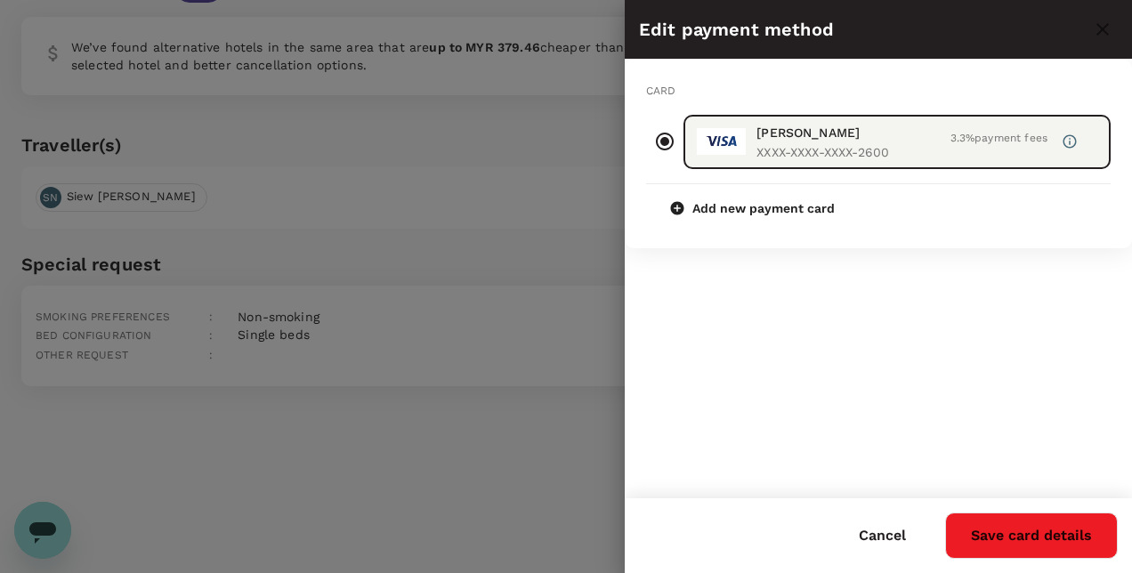
click at [543, 229] on div at bounding box center [566, 286] width 1132 height 573
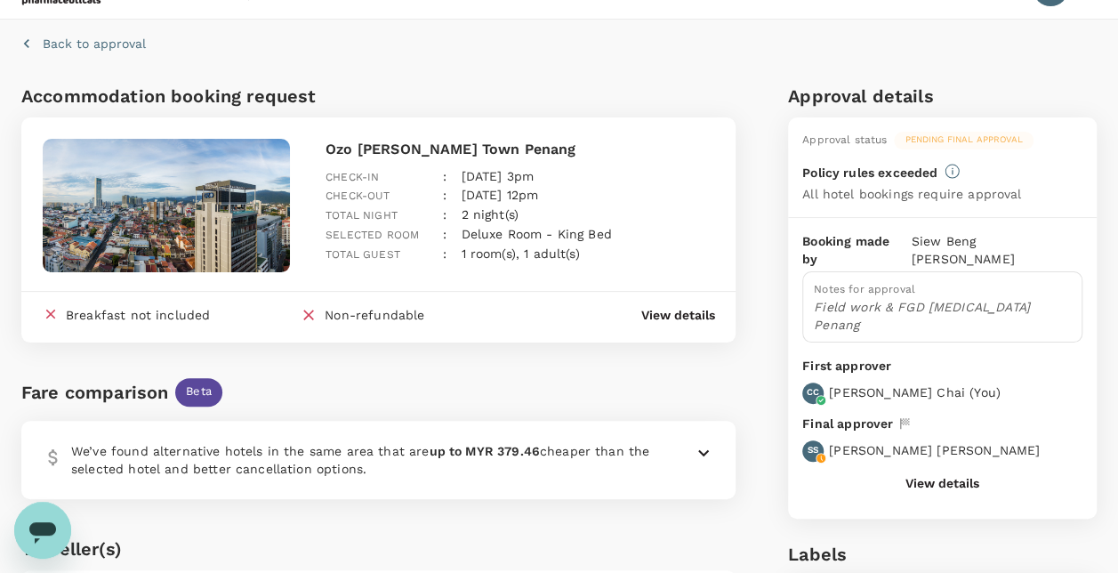
scroll to position [0, 0]
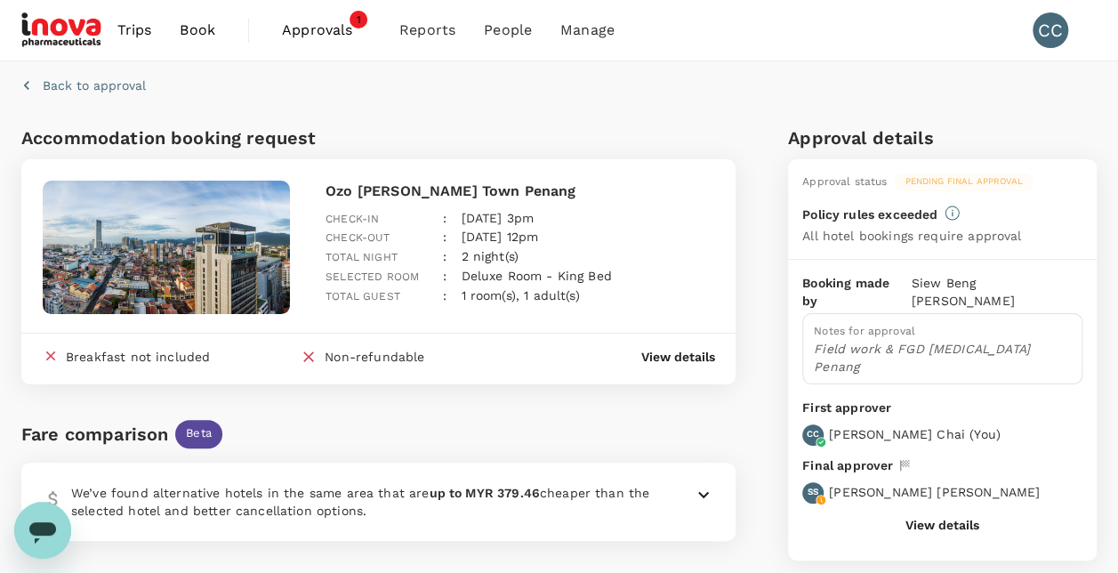
click at [306, 33] on span "Approvals" at bounding box center [326, 30] width 89 height 21
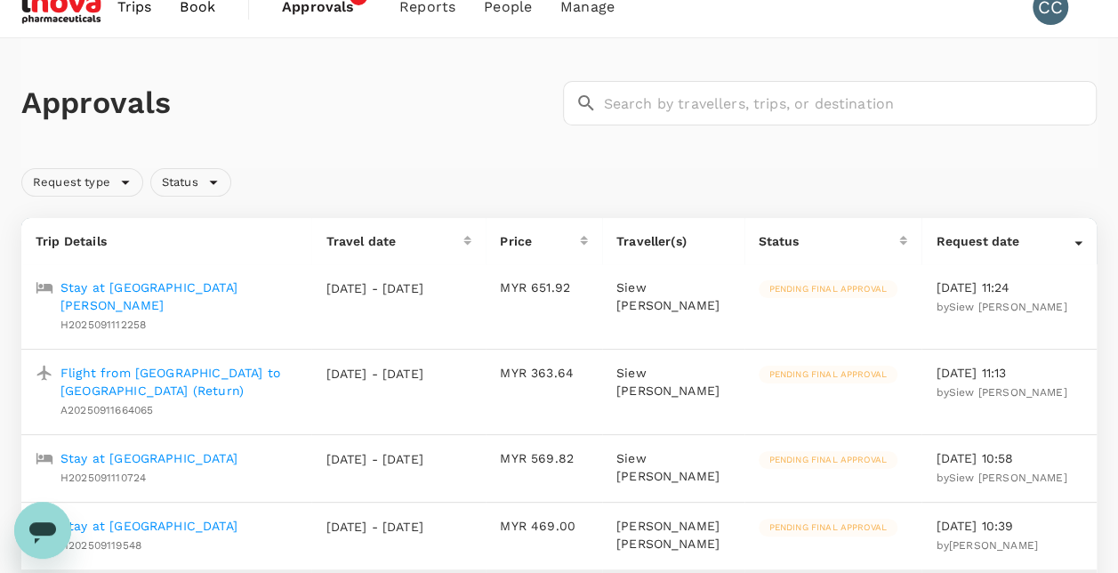
scroll to position [18, 0]
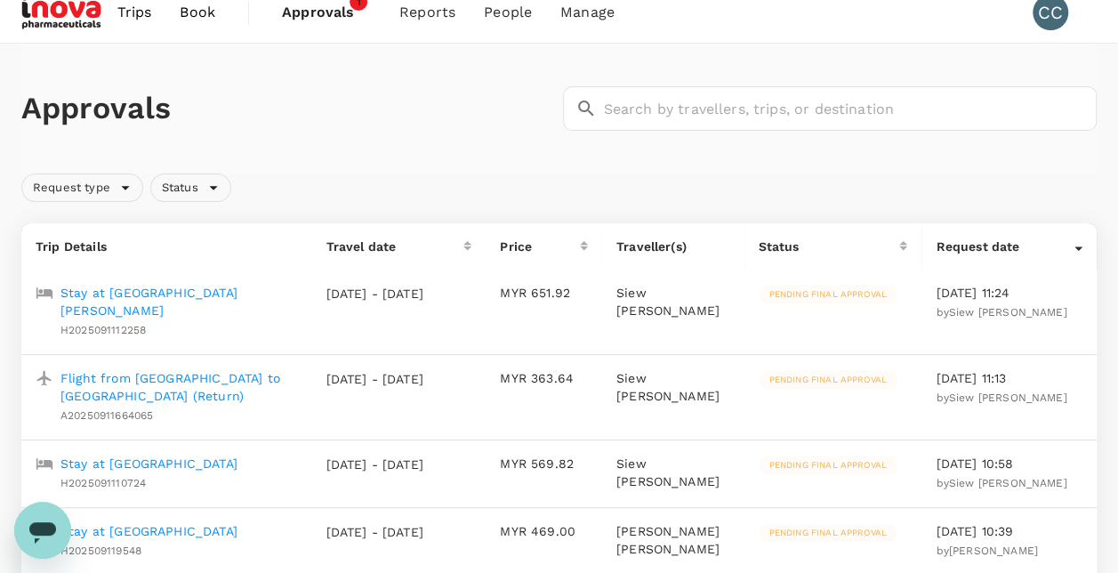
click at [332, 13] on span "Approvals" at bounding box center [326, 12] width 89 height 21
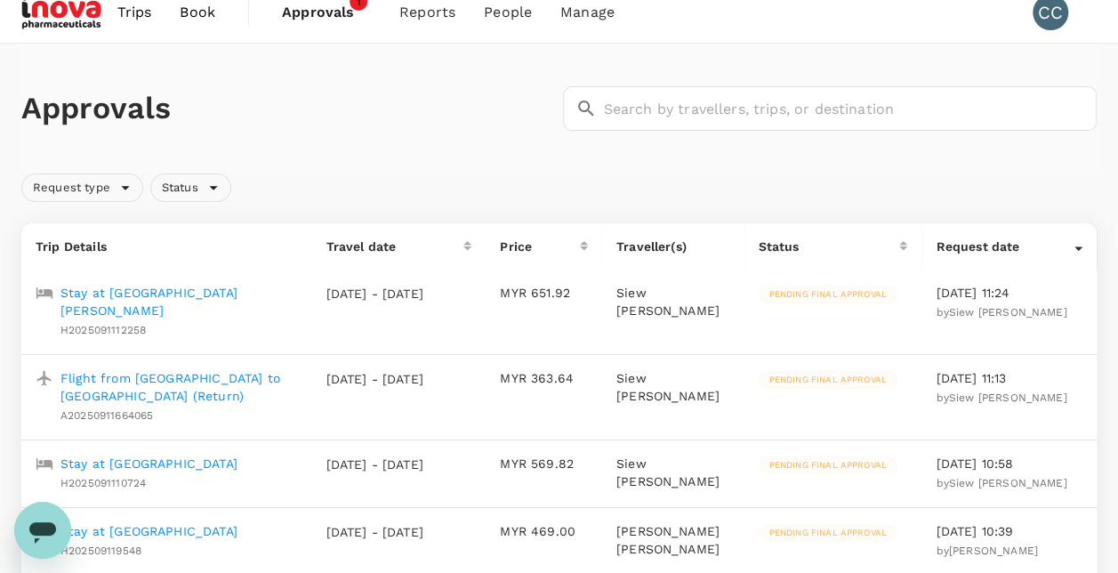
click at [343, 17] on span "Approvals" at bounding box center [326, 12] width 89 height 21
click at [356, 11] on span "Approvals" at bounding box center [326, 12] width 89 height 21
drag, startPoint x: 356, startPoint y: 11, endPoint x: 345, endPoint y: 11, distance: 10.7
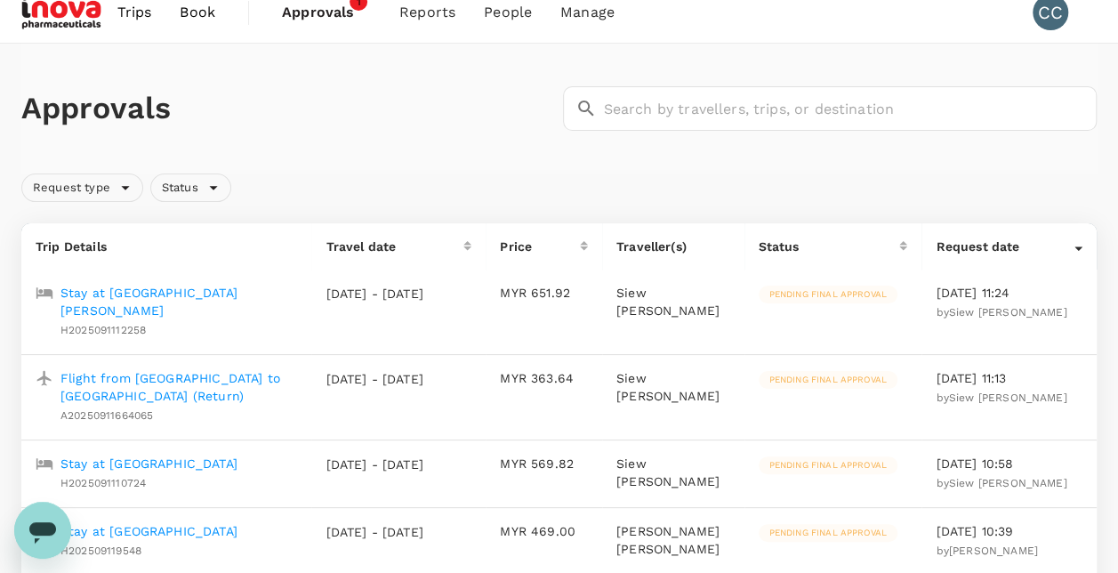
click at [345, 11] on span "Approvals" at bounding box center [326, 12] width 89 height 21
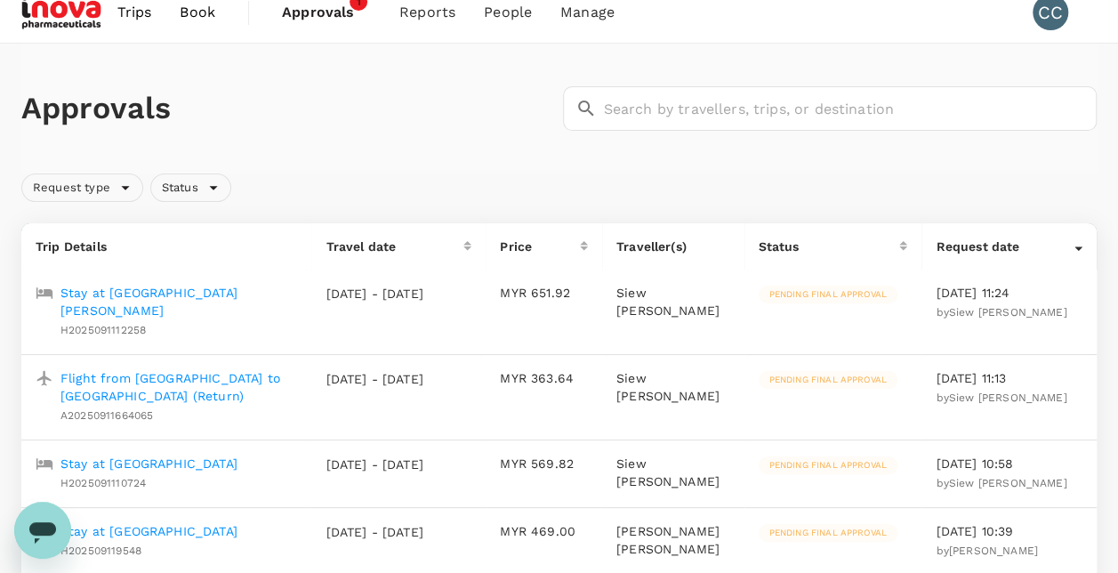
click at [345, 11] on span "Approvals" at bounding box center [326, 12] width 89 height 21
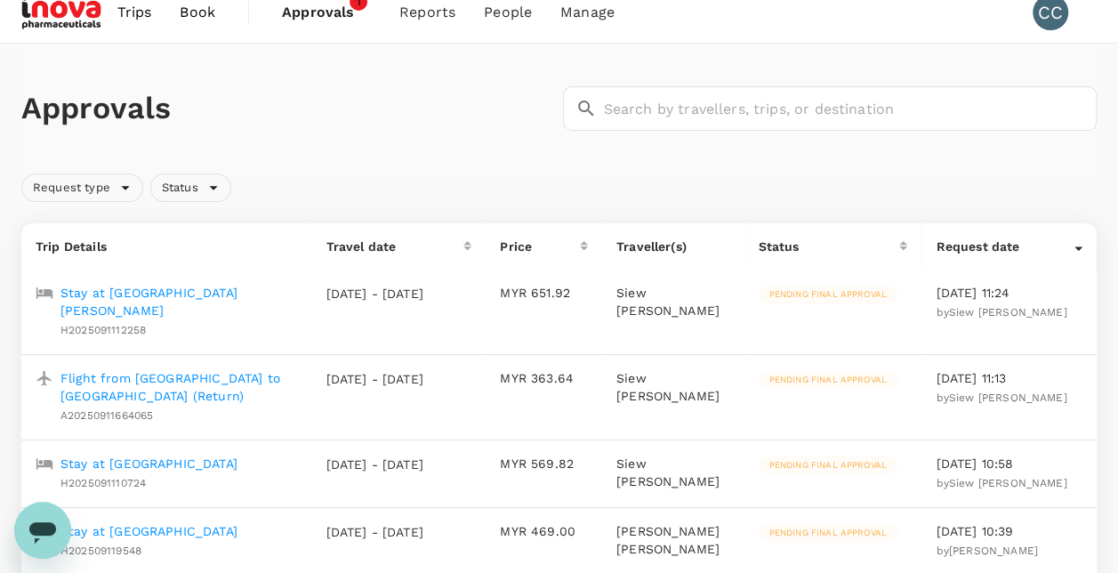
click at [345, 11] on span "Approvals" at bounding box center [326, 12] width 89 height 21
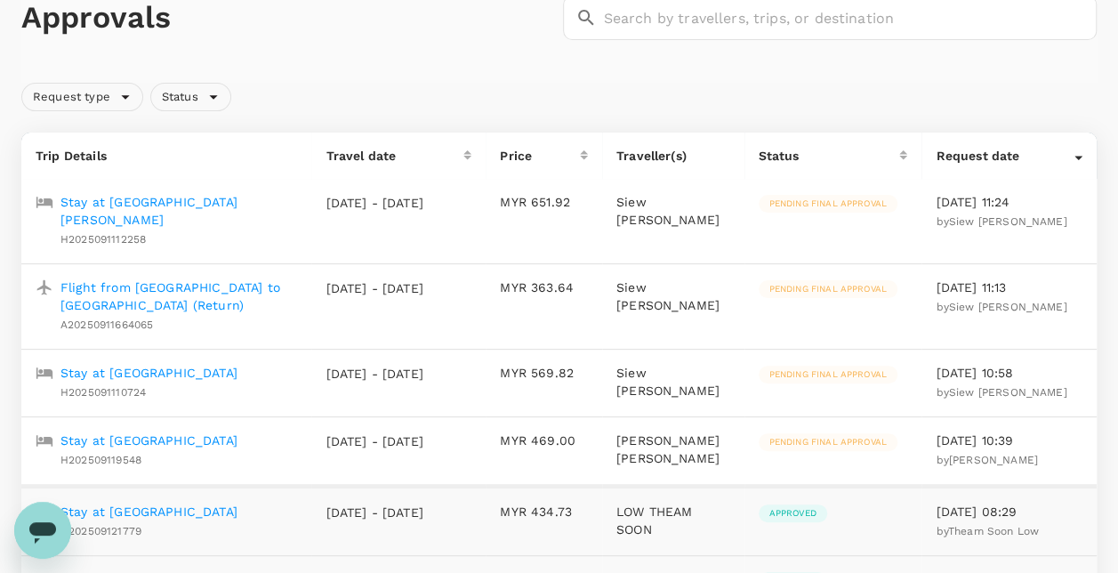
scroll to position [91, 0]
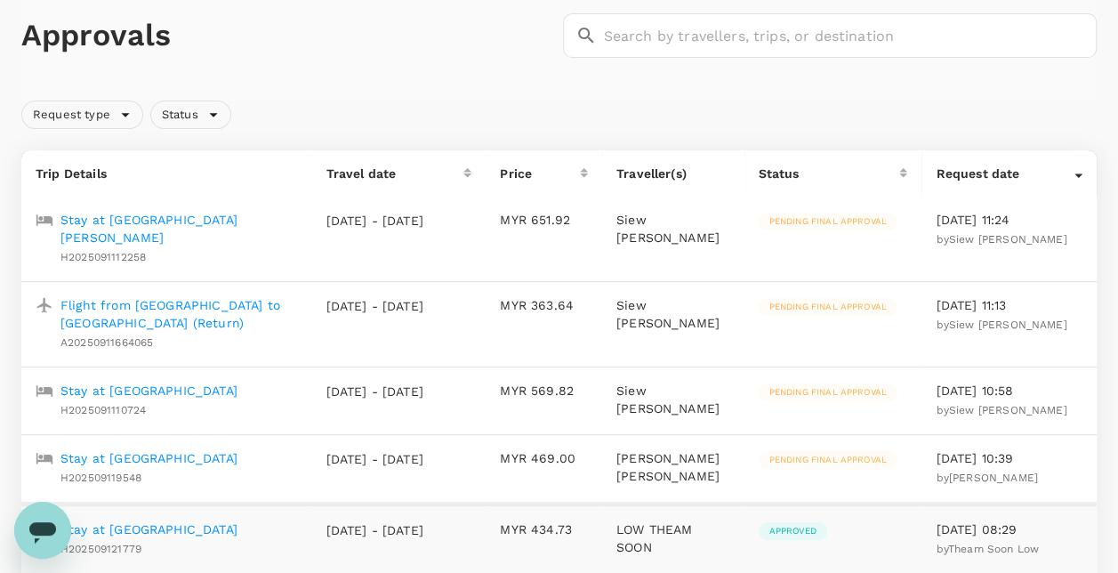
click at [170, 449] on p "Stay at [GEOGRAPHIC_DATA]" at bounding box center [149, 458] width 177 height 18
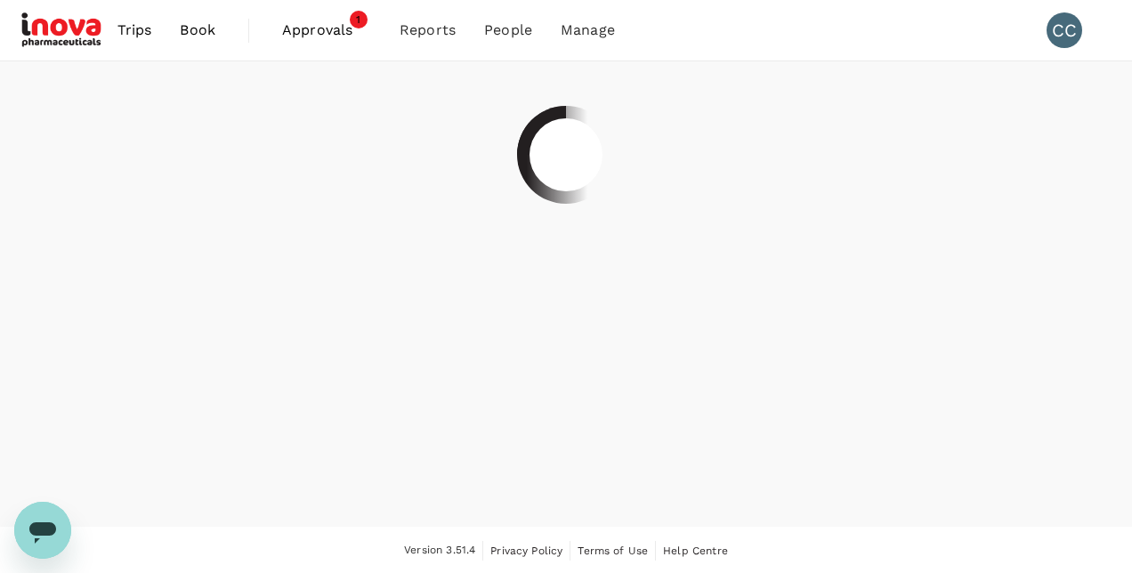
click at [170, 438] on div at bounding box center [566, 293] width 1132 height 465
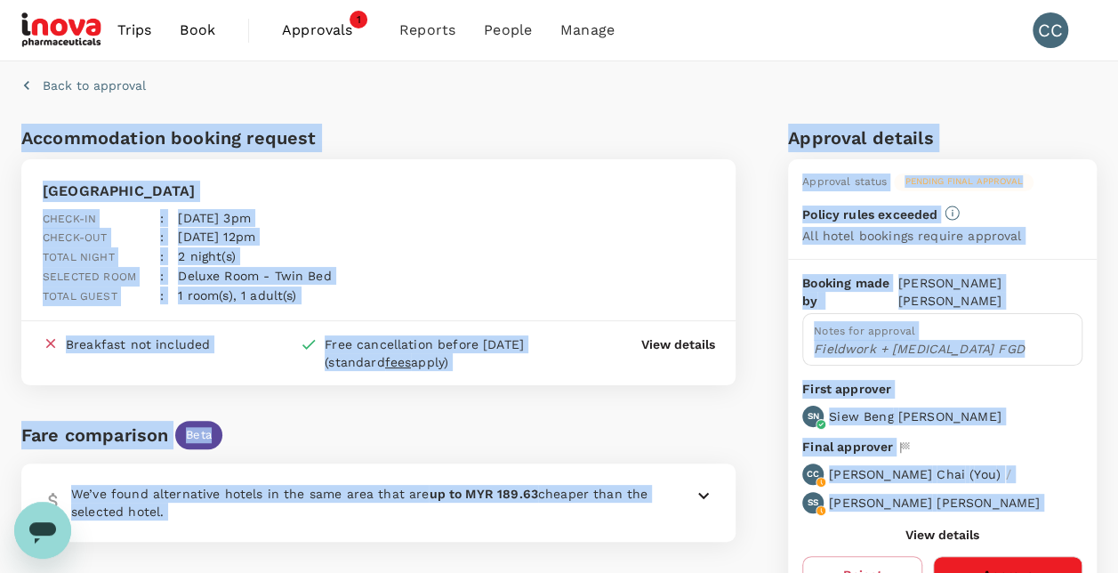
click at [984, 556] on button "Approve" at bounding box center [1007, 574] width 149 height 37
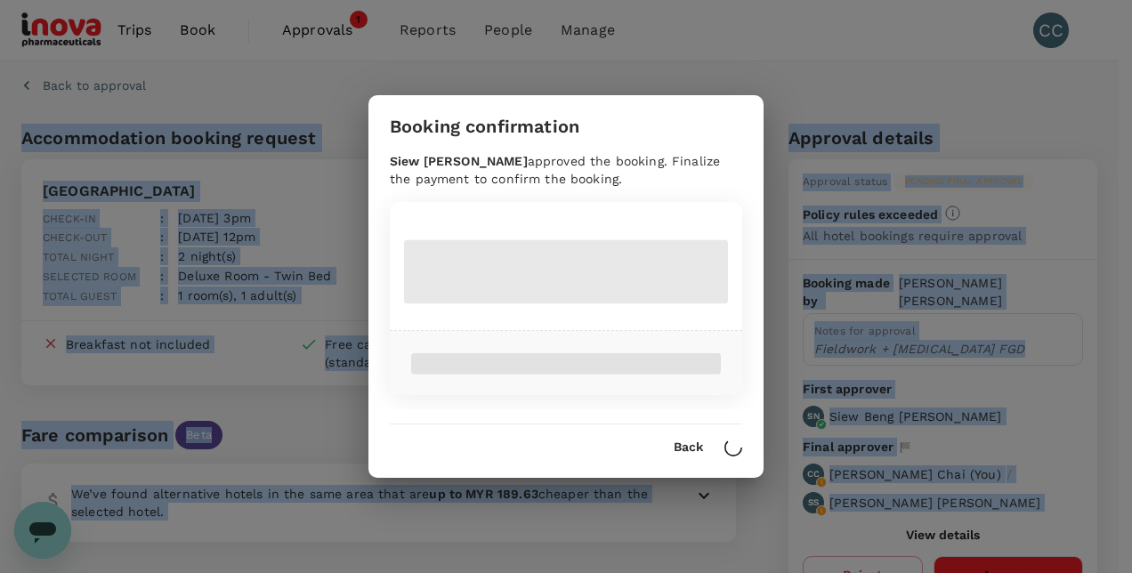
click at [984, 553] on div "Booking confirmation Siew Beng Ng approved the booking. Finalize the payment to…" at bounding box center [566, 286] width 1132 height 573
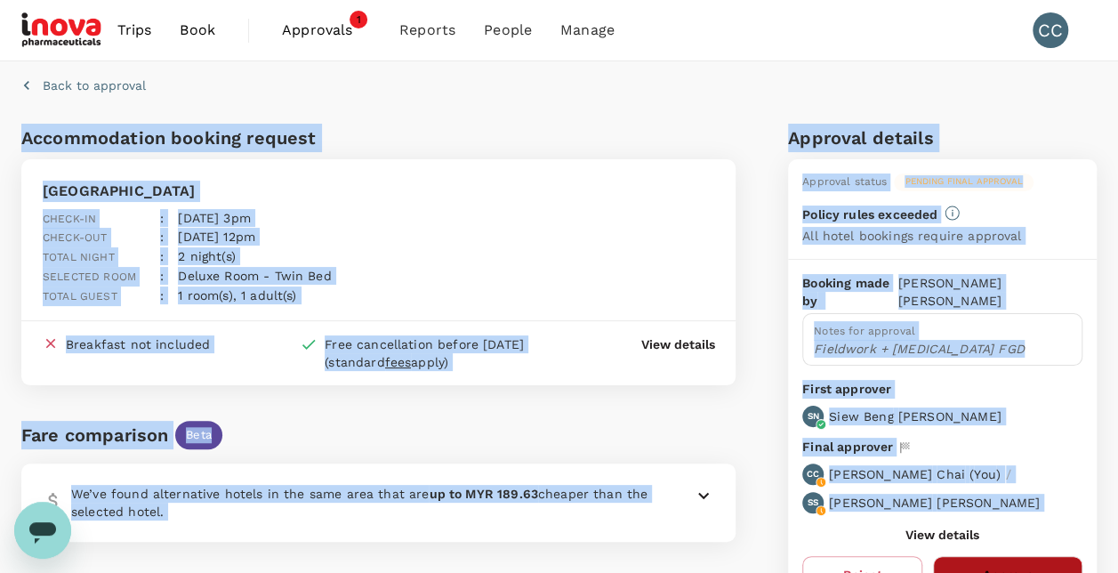
click at [984, 556] on button "Approve" at bounding box center [1007, 574] width 149 height 37
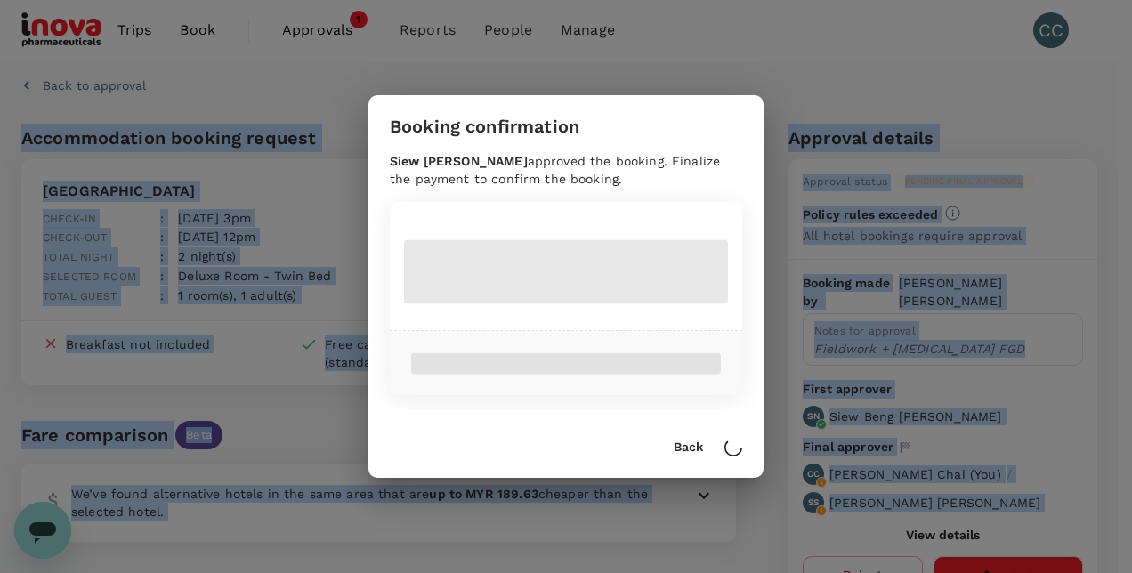
click at [984, 553] on div "Booking confirmation Siew Beng Ng approved the booking. Finalize the payment to…" at bounding box center [566, 286] width 1132 height 573
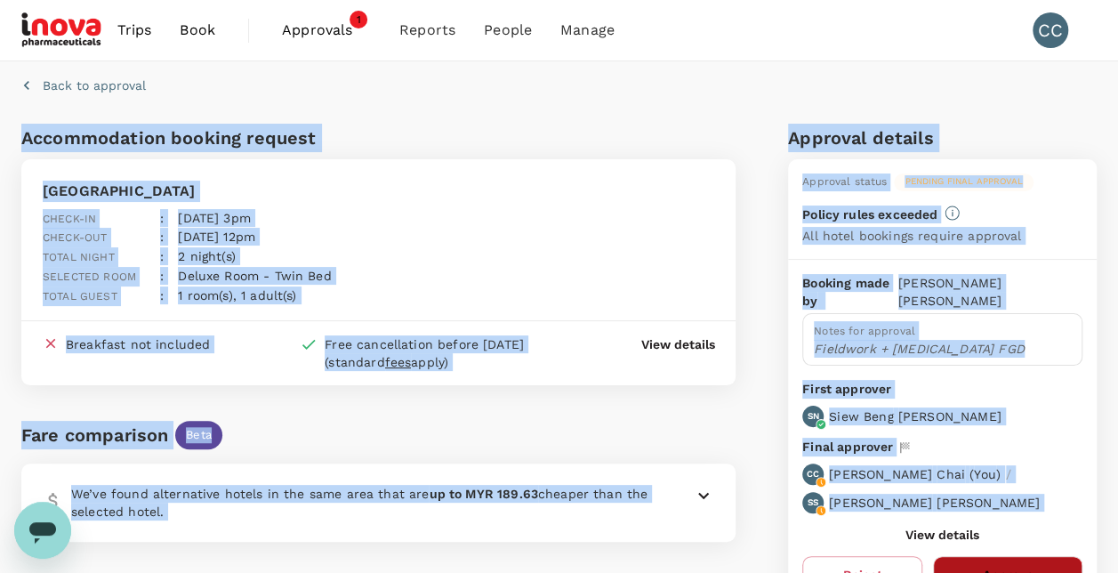
click at [984, 556] on button "Approve" at bounding box center [1007, 574] width 149 height 37
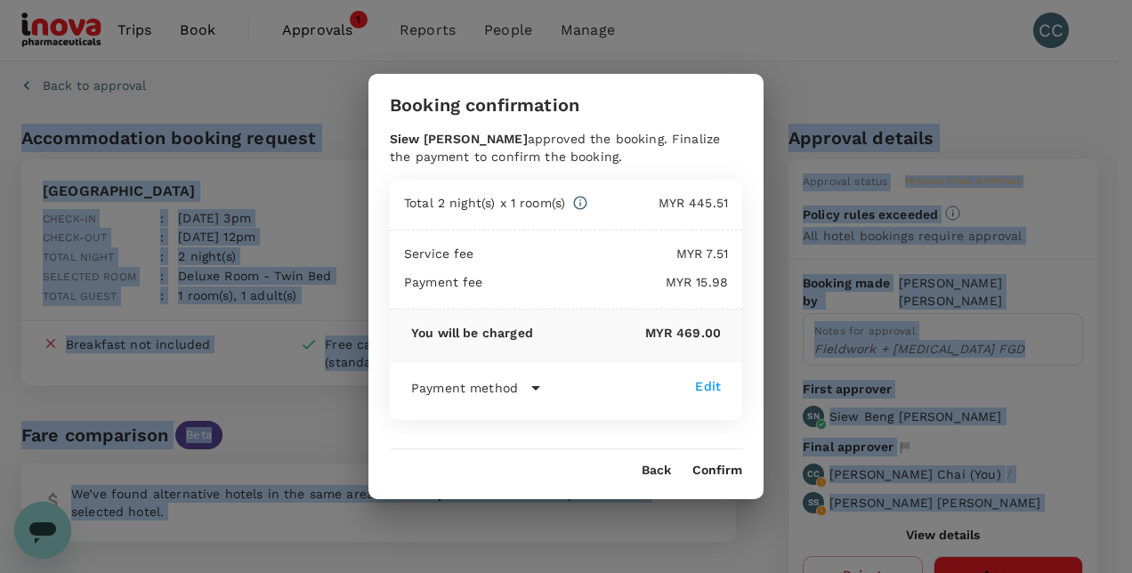
click at [727, 473] on button "Confirm" at bounding box center [717, 471] width 50 height 14
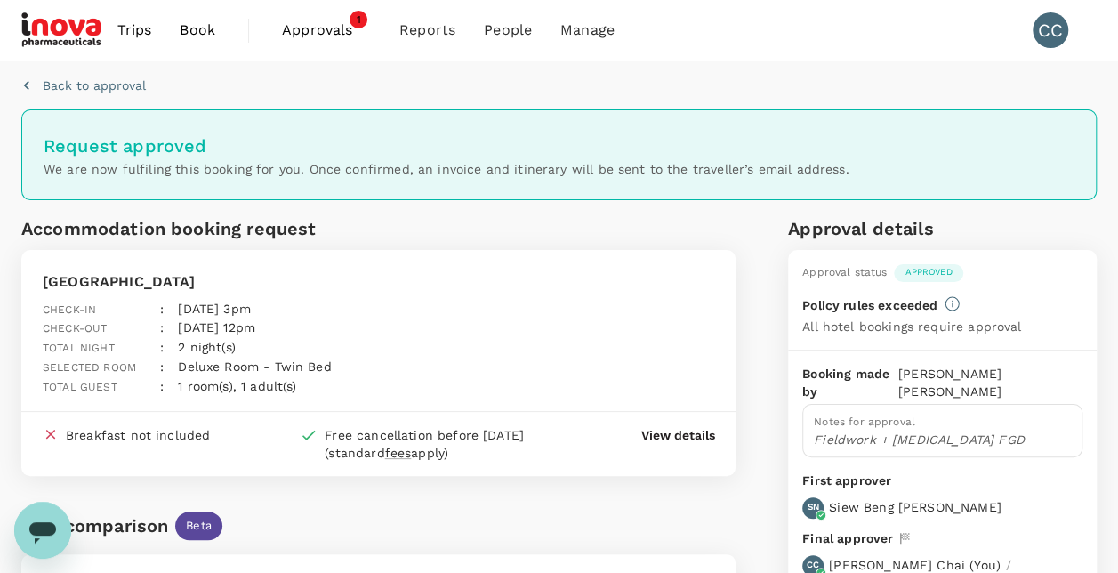
click at [623, 105] on div "Back to approval" at bounding box center [555, 81] width 1083 height 55
click at [326, 29] on span "Approvals" at bounding box center [326, 30] width 89 height 21
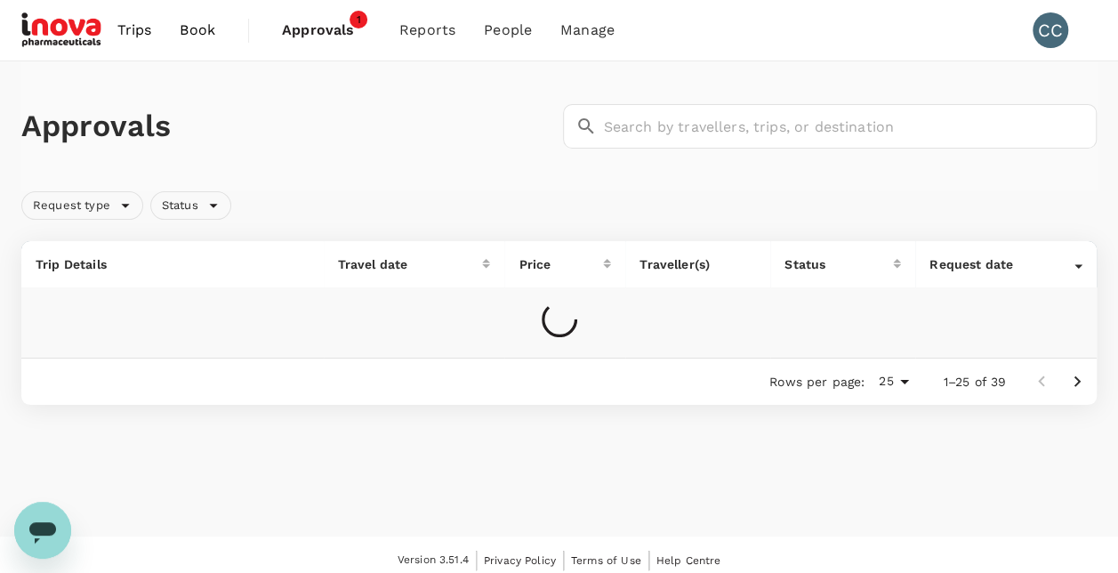
click at [326, 29] on span "Approvals" at bounding box center [326, 30] width 89 height 21
